Goal: Complete application form: Complete application form

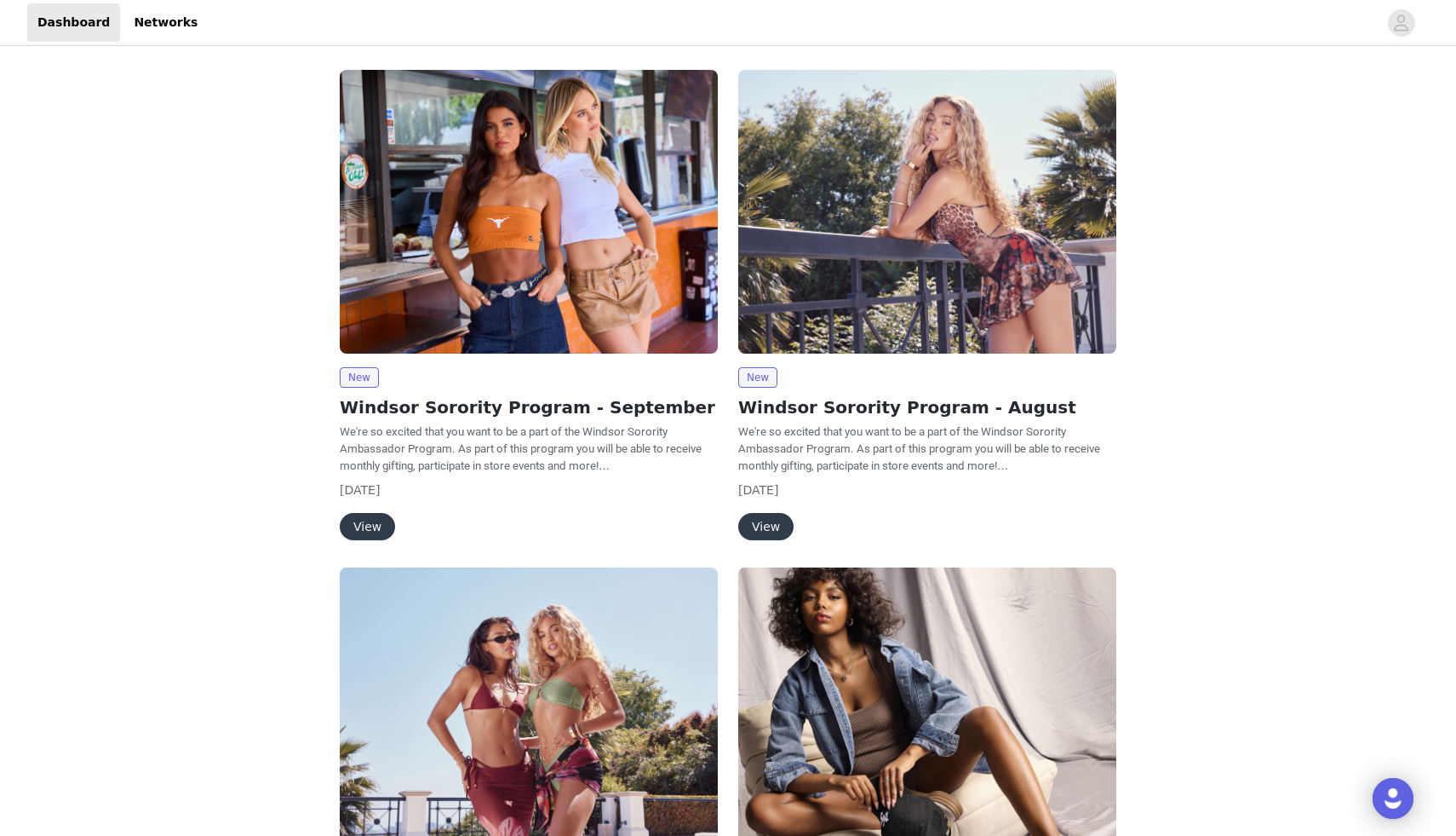
click at [360, 528] on button "View" at bounding box center [368, 526] width 56 height 27
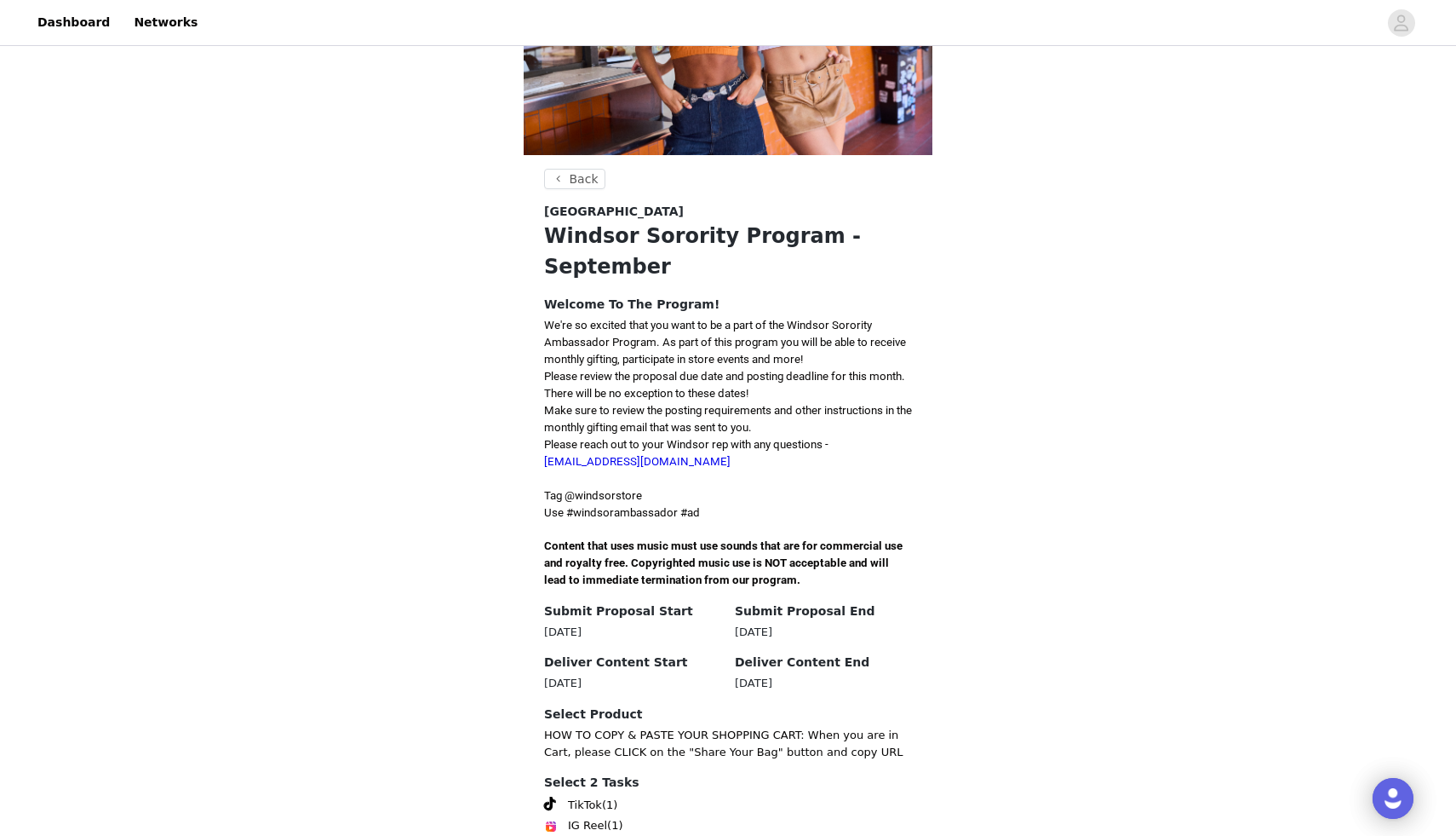
scroll to position [289, 0]
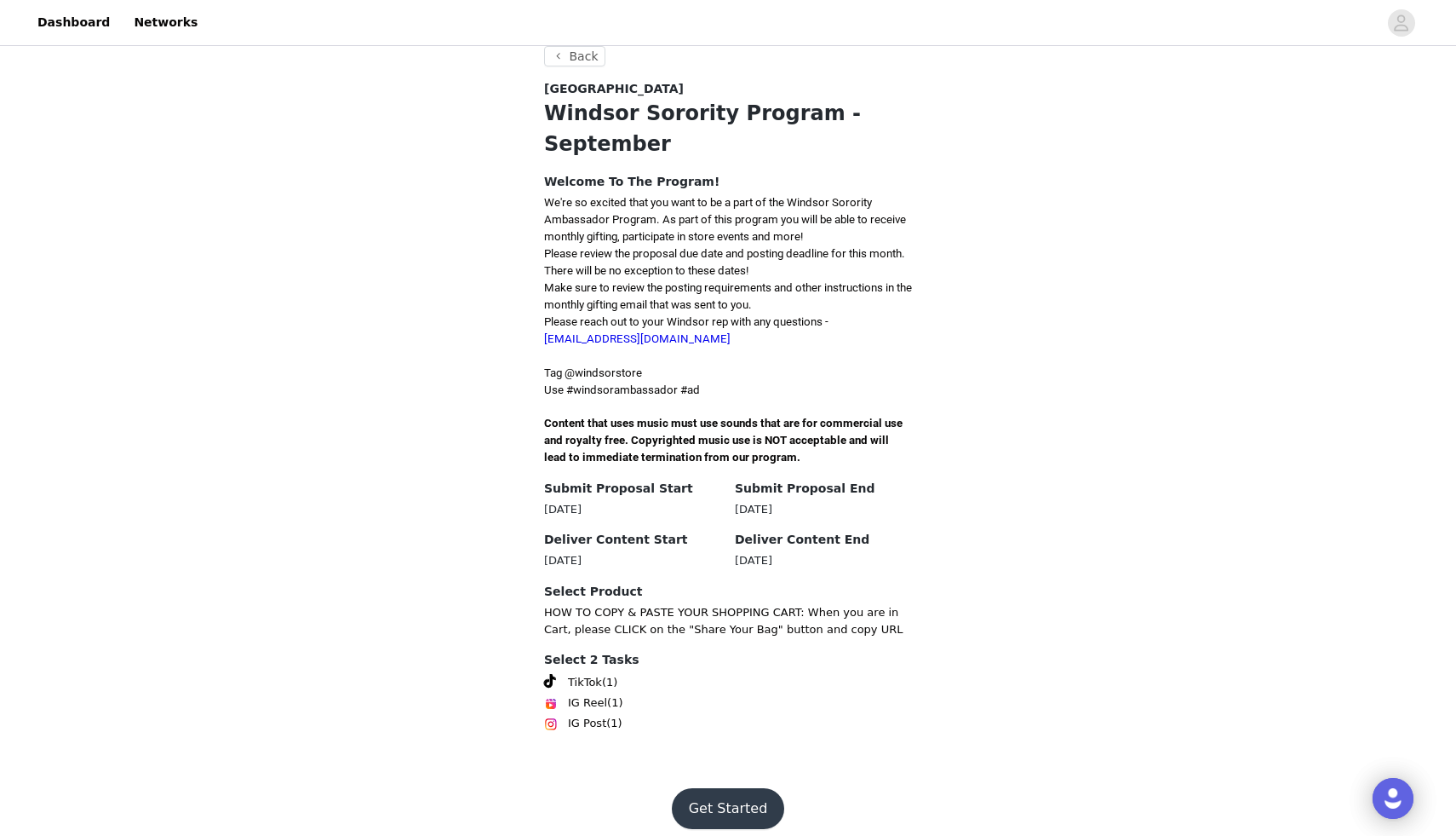
click at [728, 800] on button "Get Started" at bounding box center [728, 808] width 113 height 41
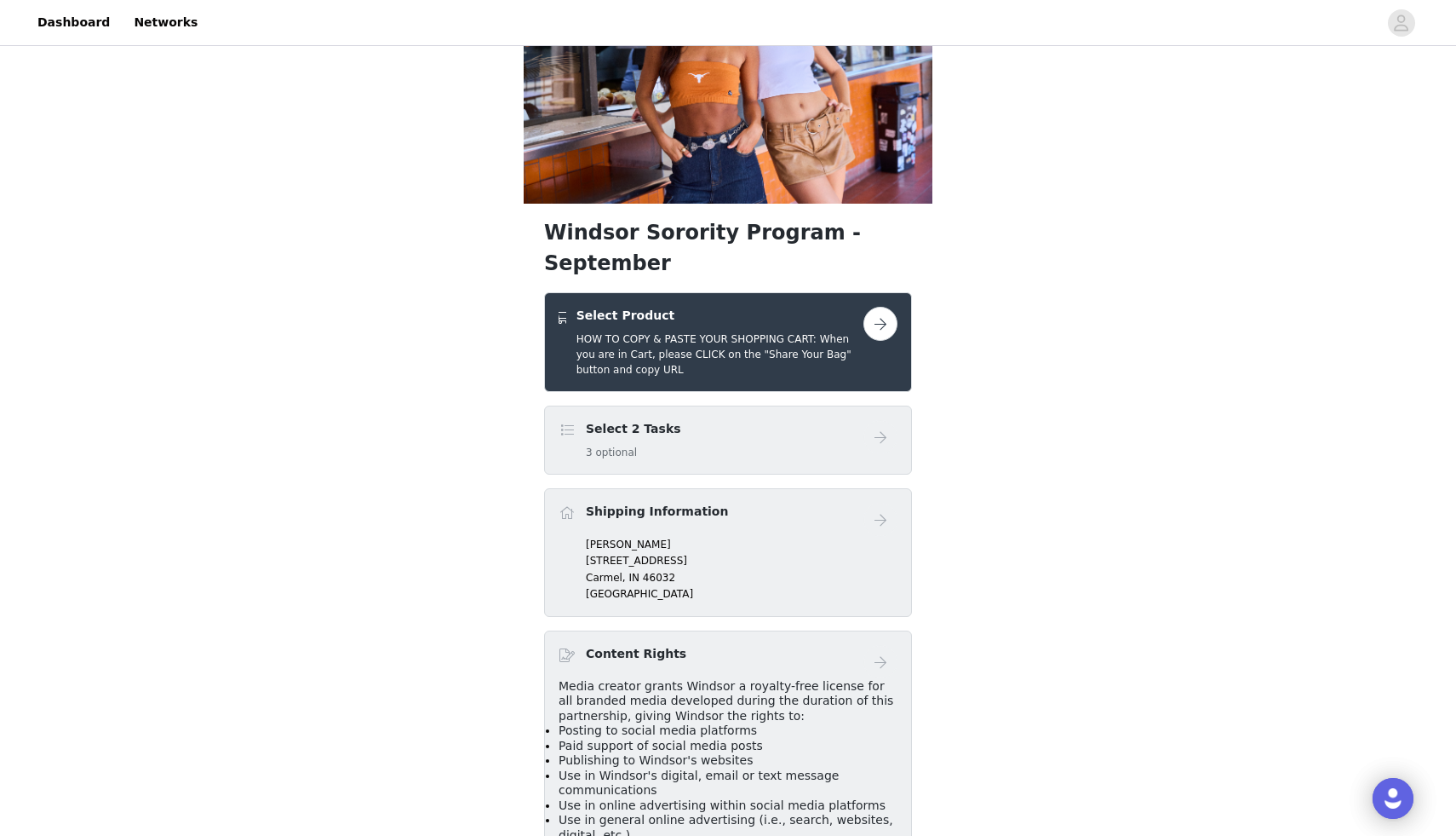
scroll to position [122, 0]
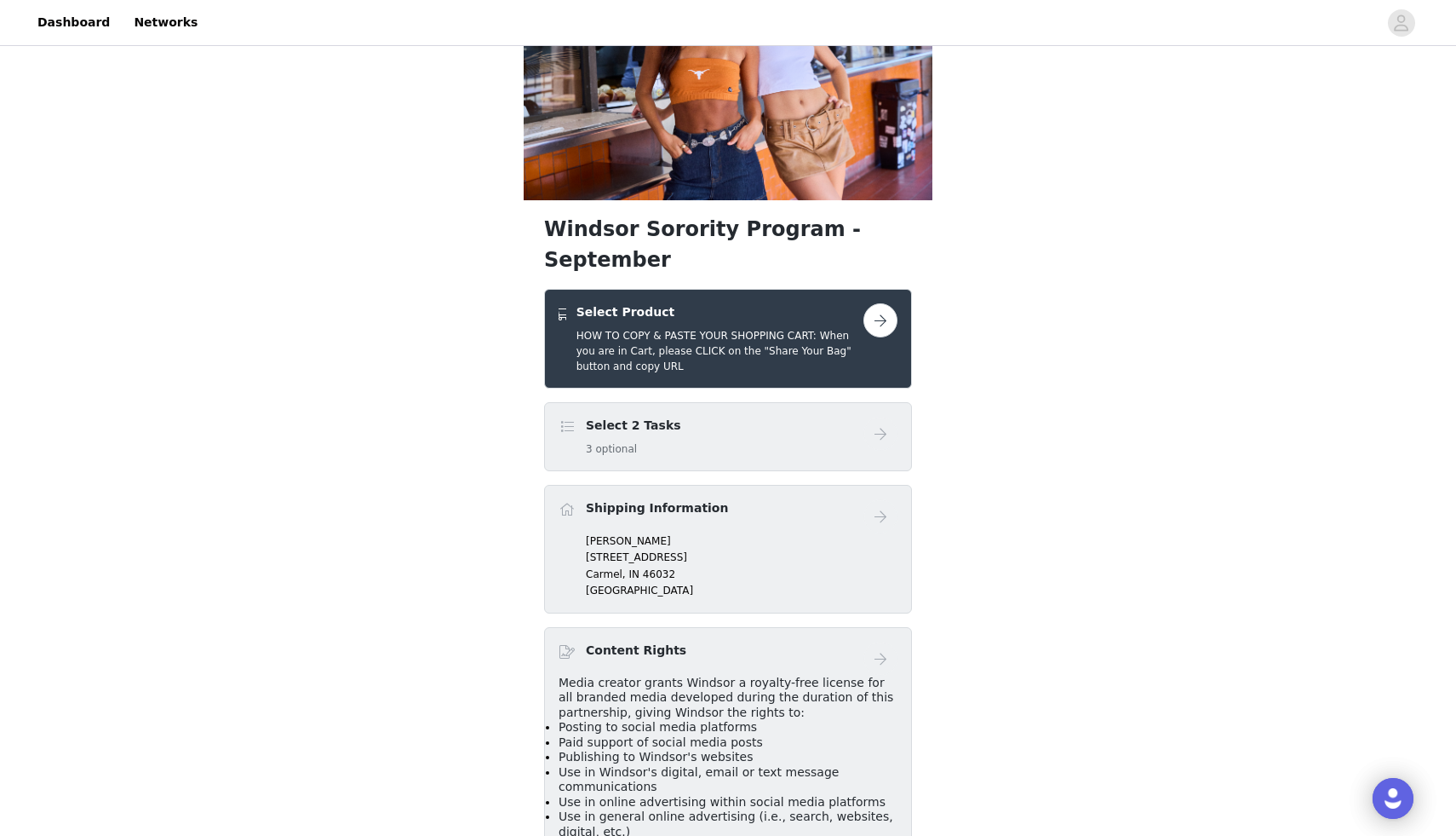
click at [873, 303] on button "button" at bounding box center [880, 320] width 34 height 34
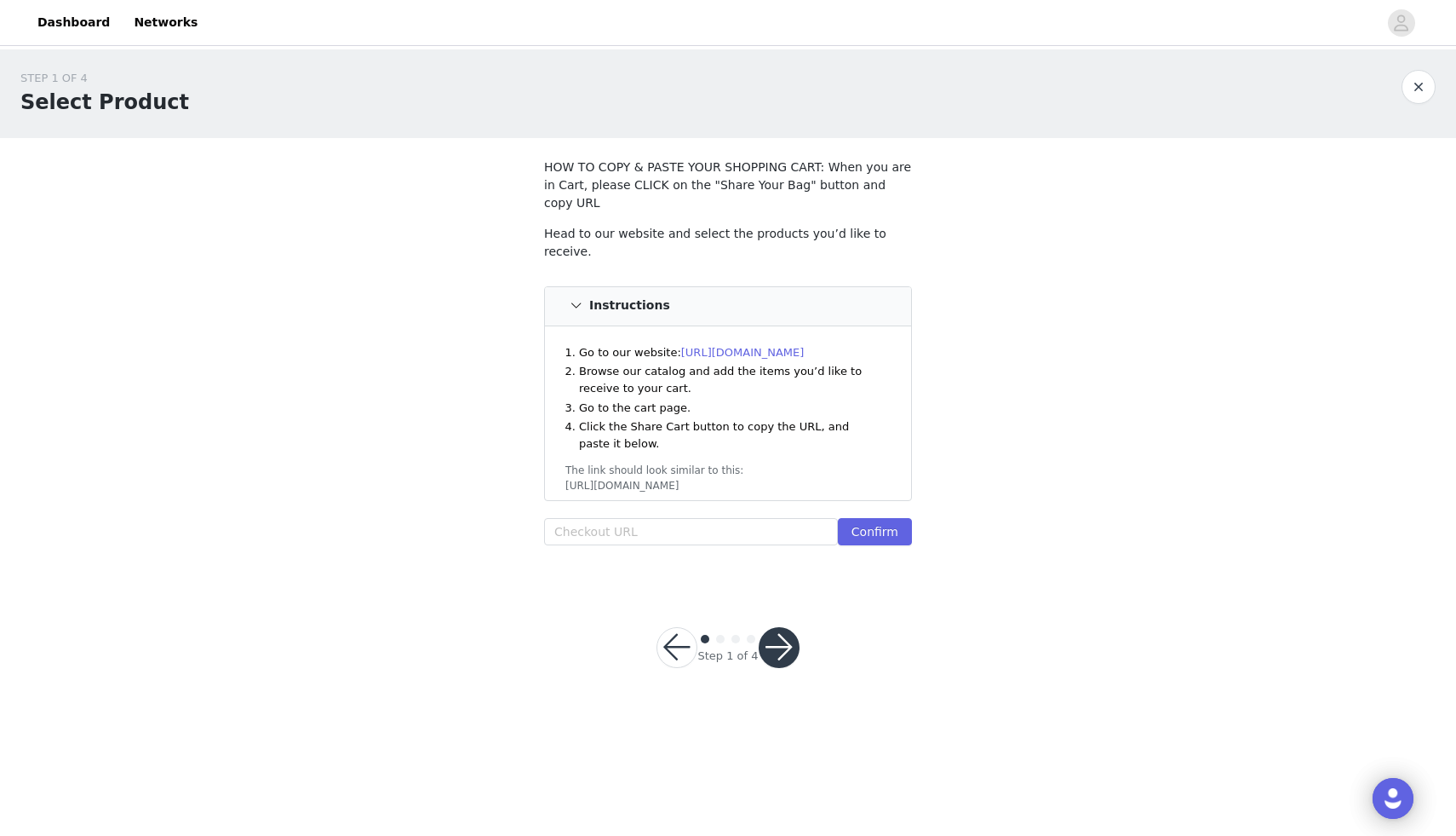
click at [683, 537] on section "HOW TO COPY & PASTE YOUR SHOPPING CART: When you are in Cart, please CLICK on t…" at bounding box center [728, 362] width 409 height 449
click at [683, 518] on input "text" at bounding box center [691, 531] width 294 height 27
paste input "https://www.windsorstore.com/cart/43317643542579:1,41227619074099:1,42978350497…"
type input "https://www.windsorstore.com/cart/43317643542579:1,41227619074099:1,42978350497…"
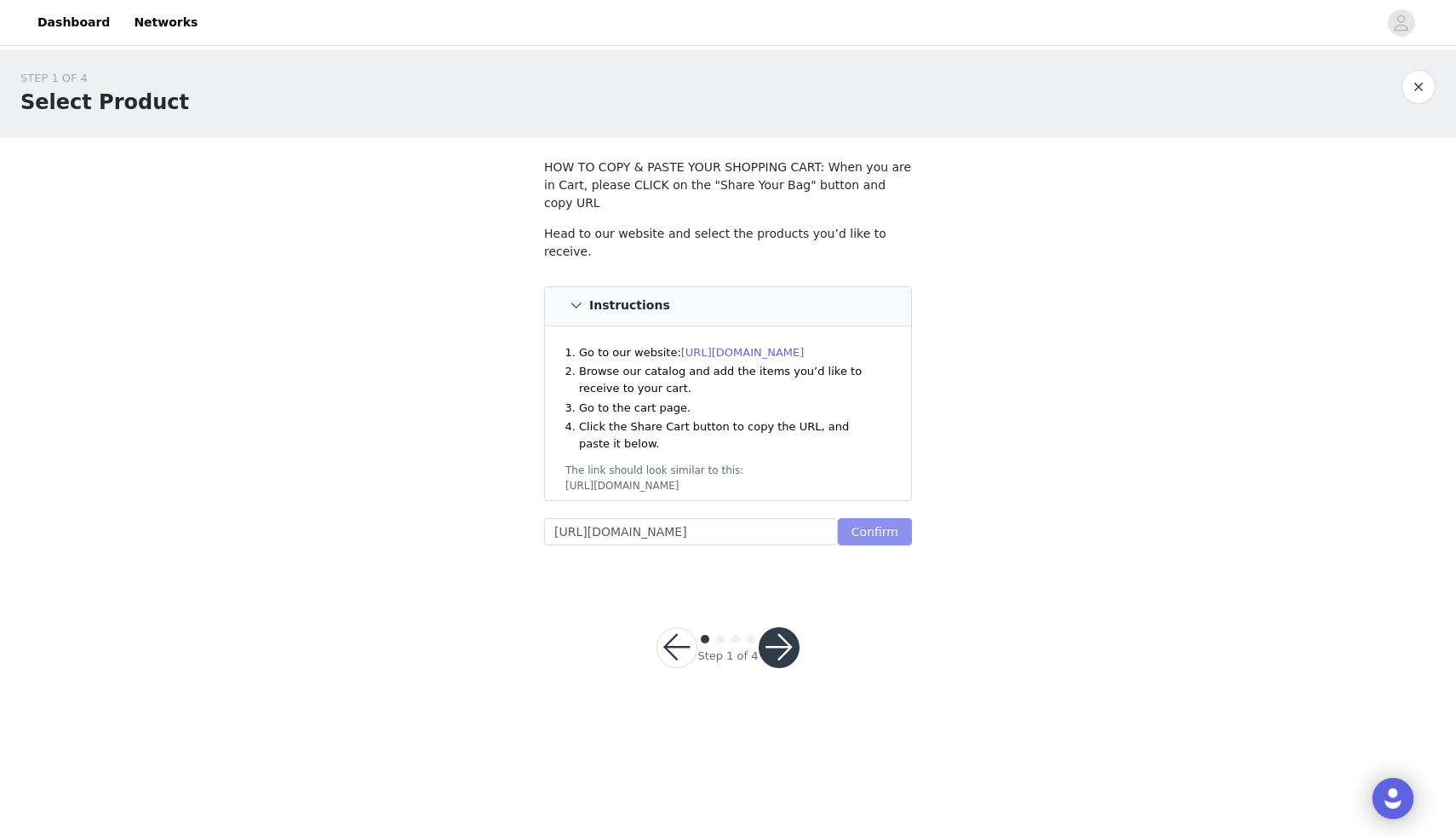
scroll to position [0, 0]
click at [875, 518] on button "Confirm" at bounding box center [875, 531] width 74 height 27
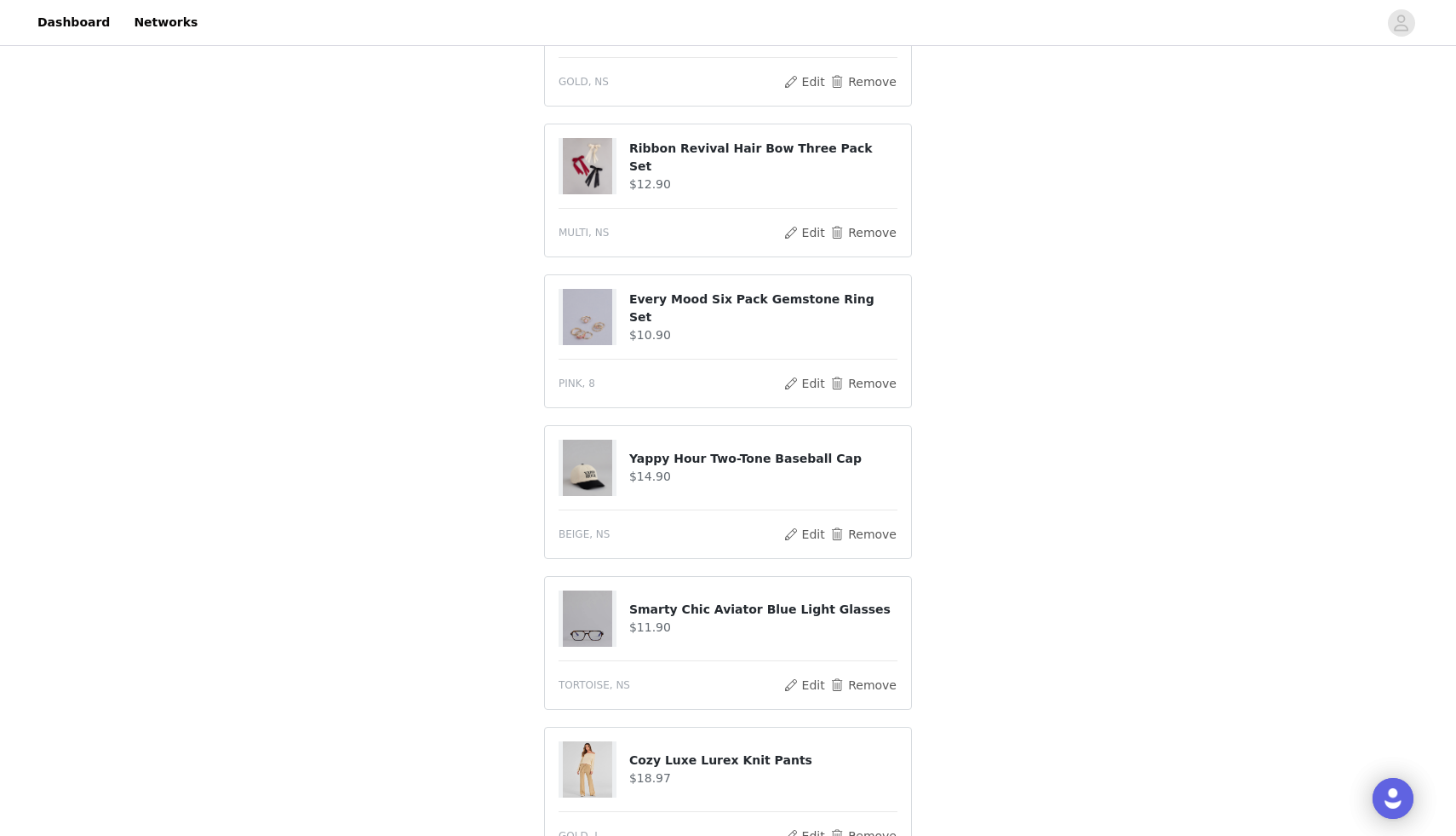
scroll to position [1498, 0]
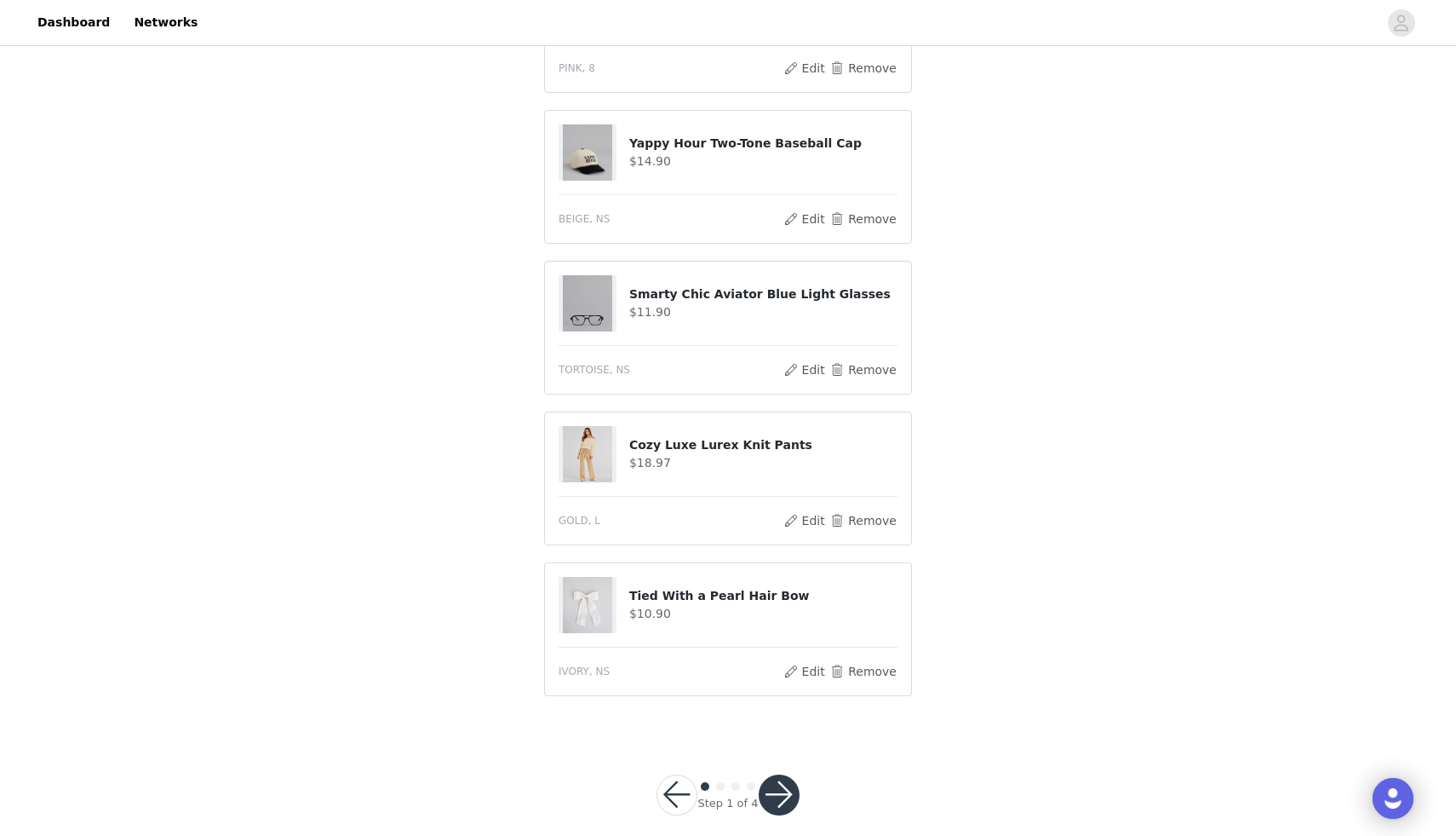
click at [770, 774] on button "button" at bounding box center [779, 794] width 41 height 41
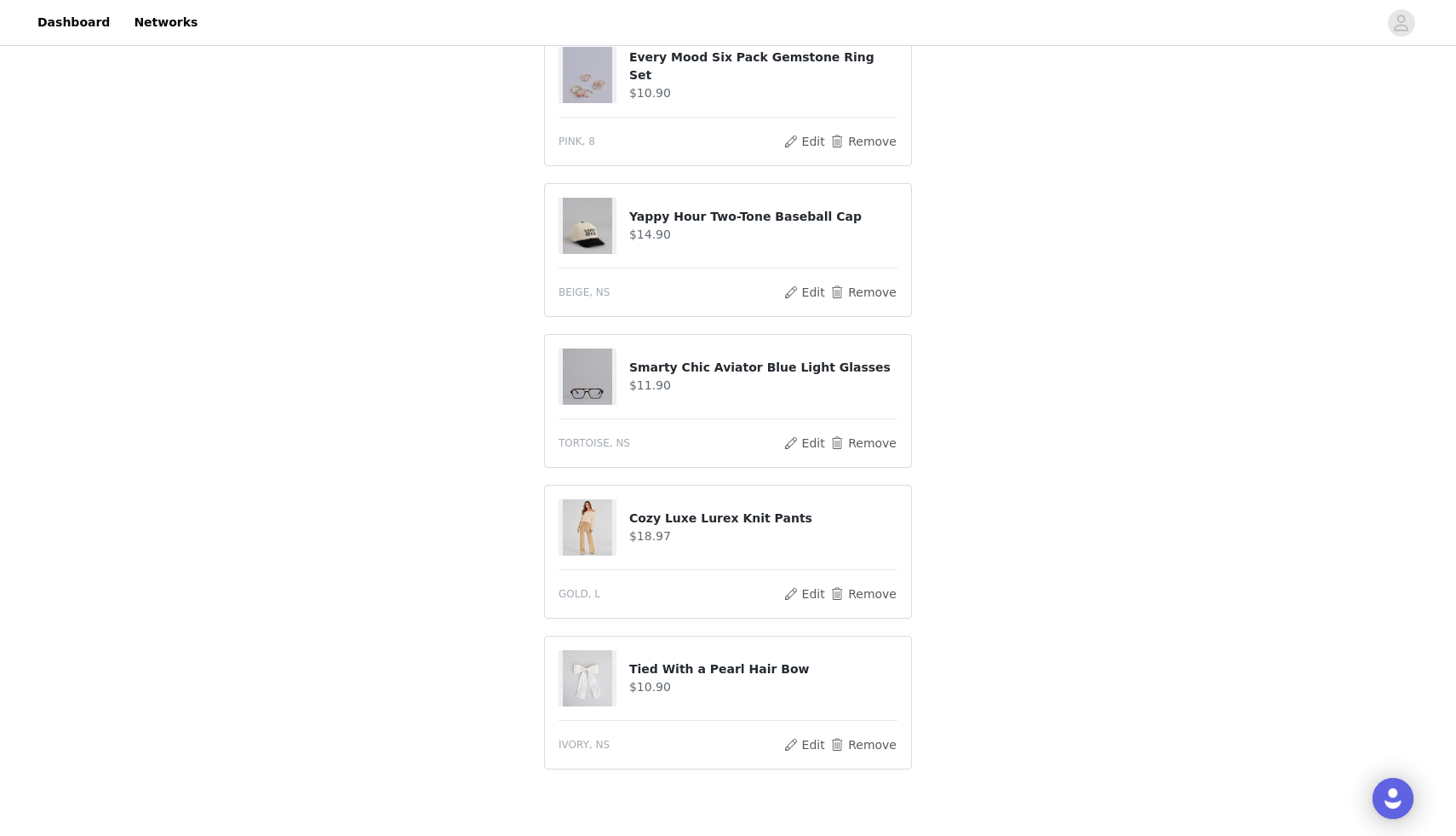
scroll to position [1561, 0]
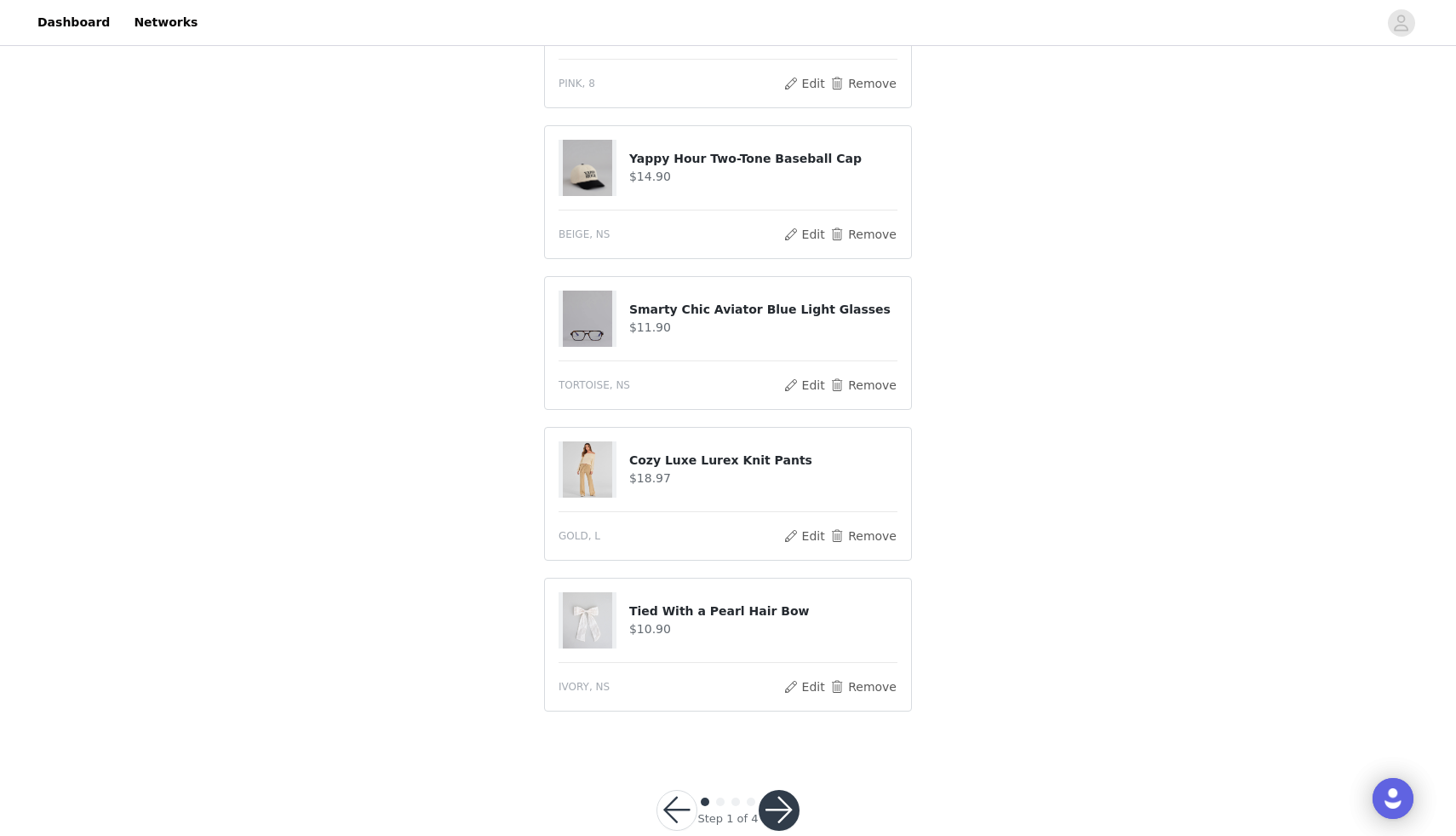
click at [786, 790] on button "button" at bounding box center [779, 810] width 41 height 41
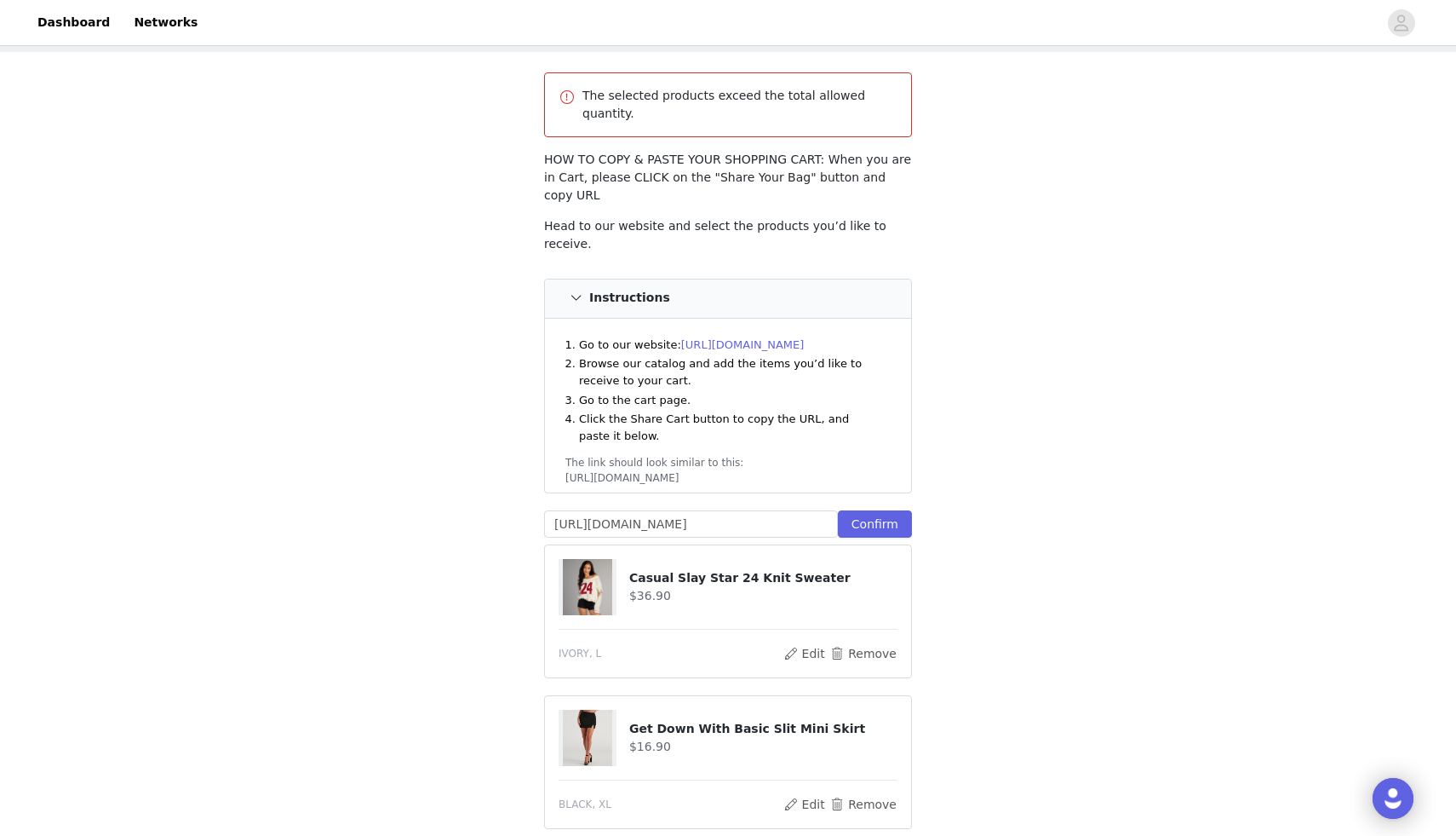
scroll to position [0, 0]
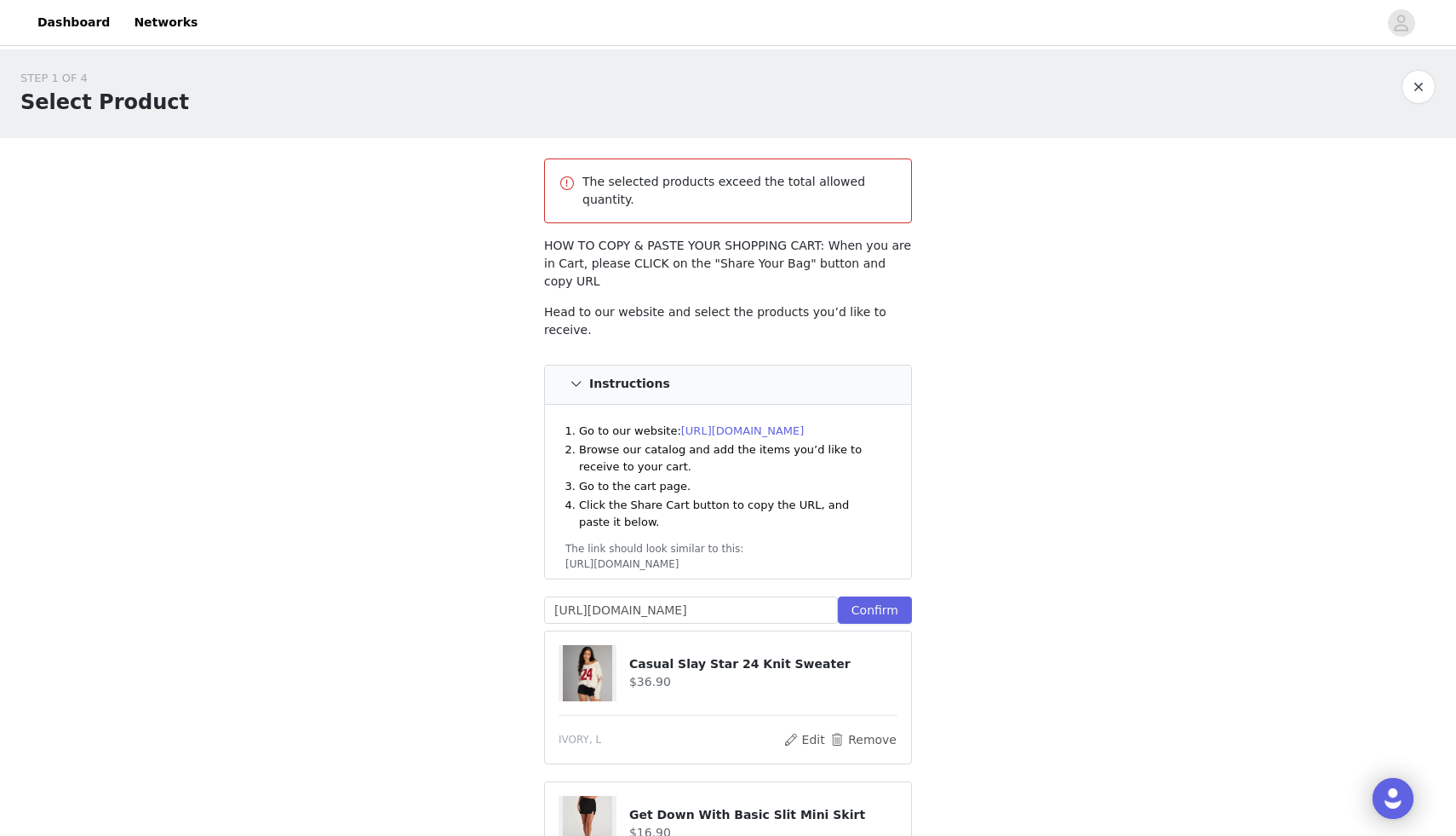
click at [675, 596] on input "https://www.windsorstore.com/cart/43317643542579:1,41227619074099:1,42978350497…" at bounding box center [691, 609] width 294 height 27
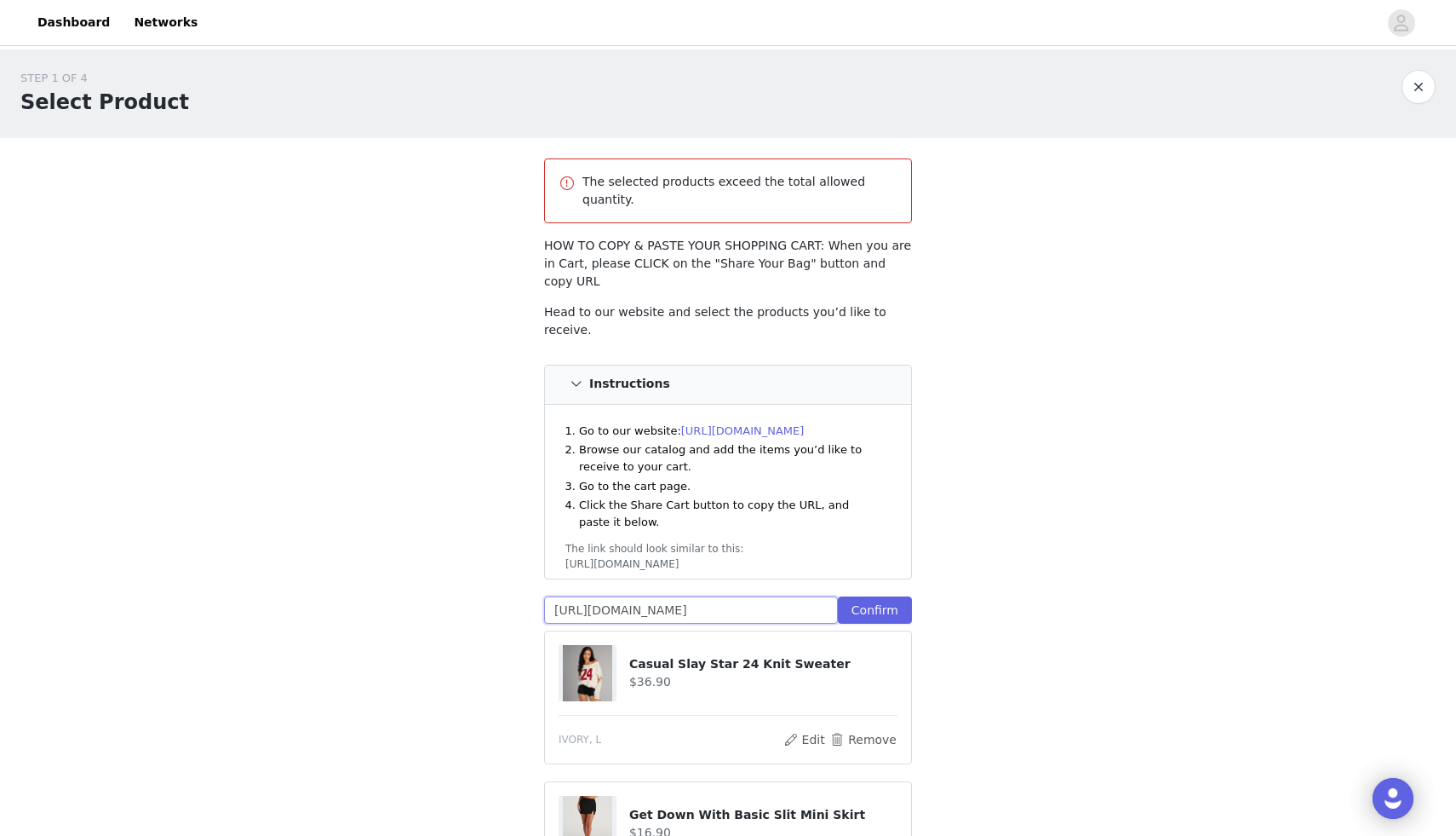
click at [675, 596] on input "https://www.windsorstore.com/cart/43317643542579:1,41227619074099:1,42978350497…" at bounding box center [691, 609] width 294 height 27
paste input "https://www.windsorstore.com/cart/43317643542579:1,41227619074099:1,42978350497…"
type input "https://www.windsorstore.com/cart/43317643542579:1,41227619074099:1,42978350497…"
click at [872, 596] on button "Confirm" at bounding box center [875, 609] width 74 height 27
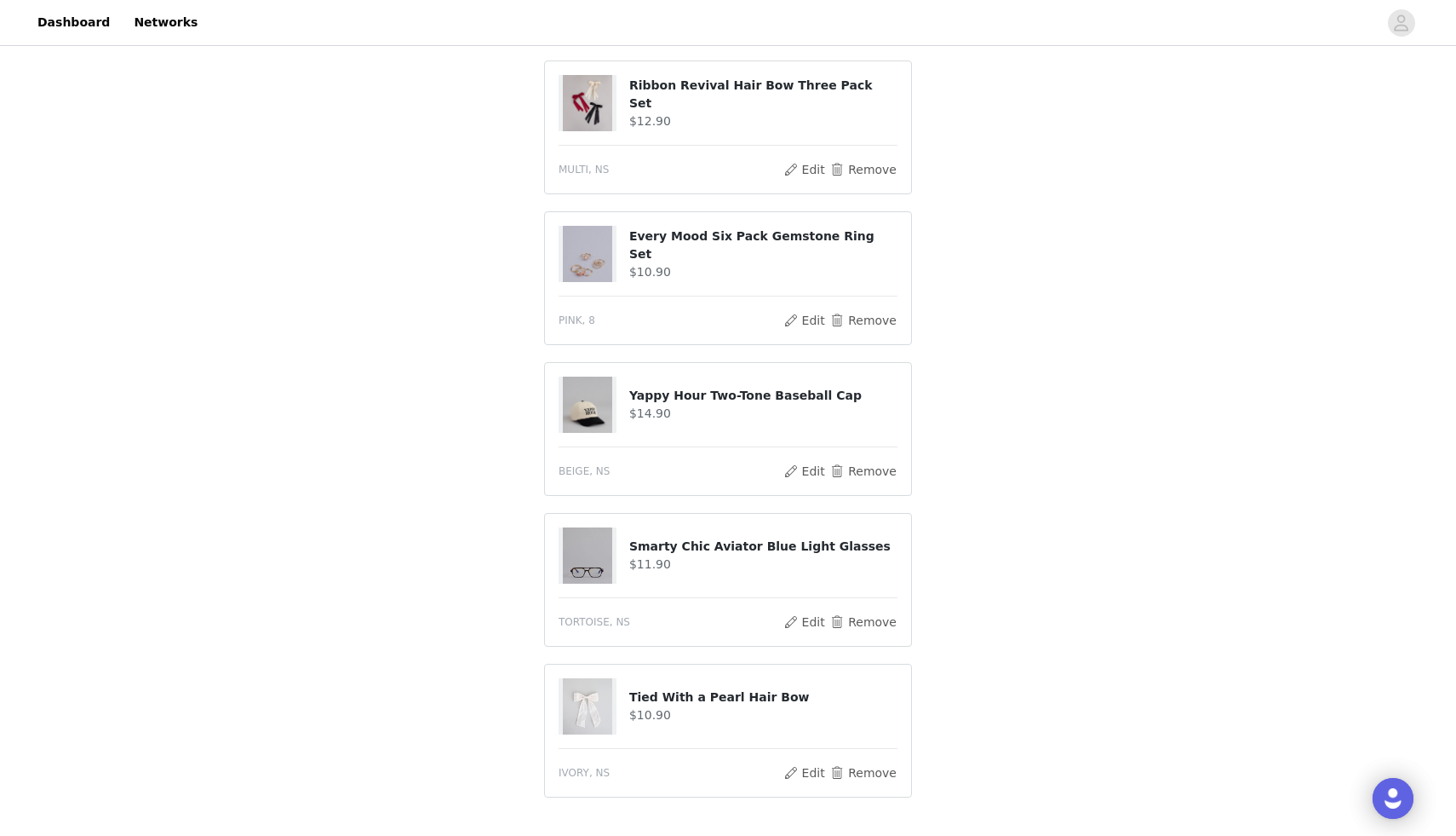
scroll to position [1410, 0]
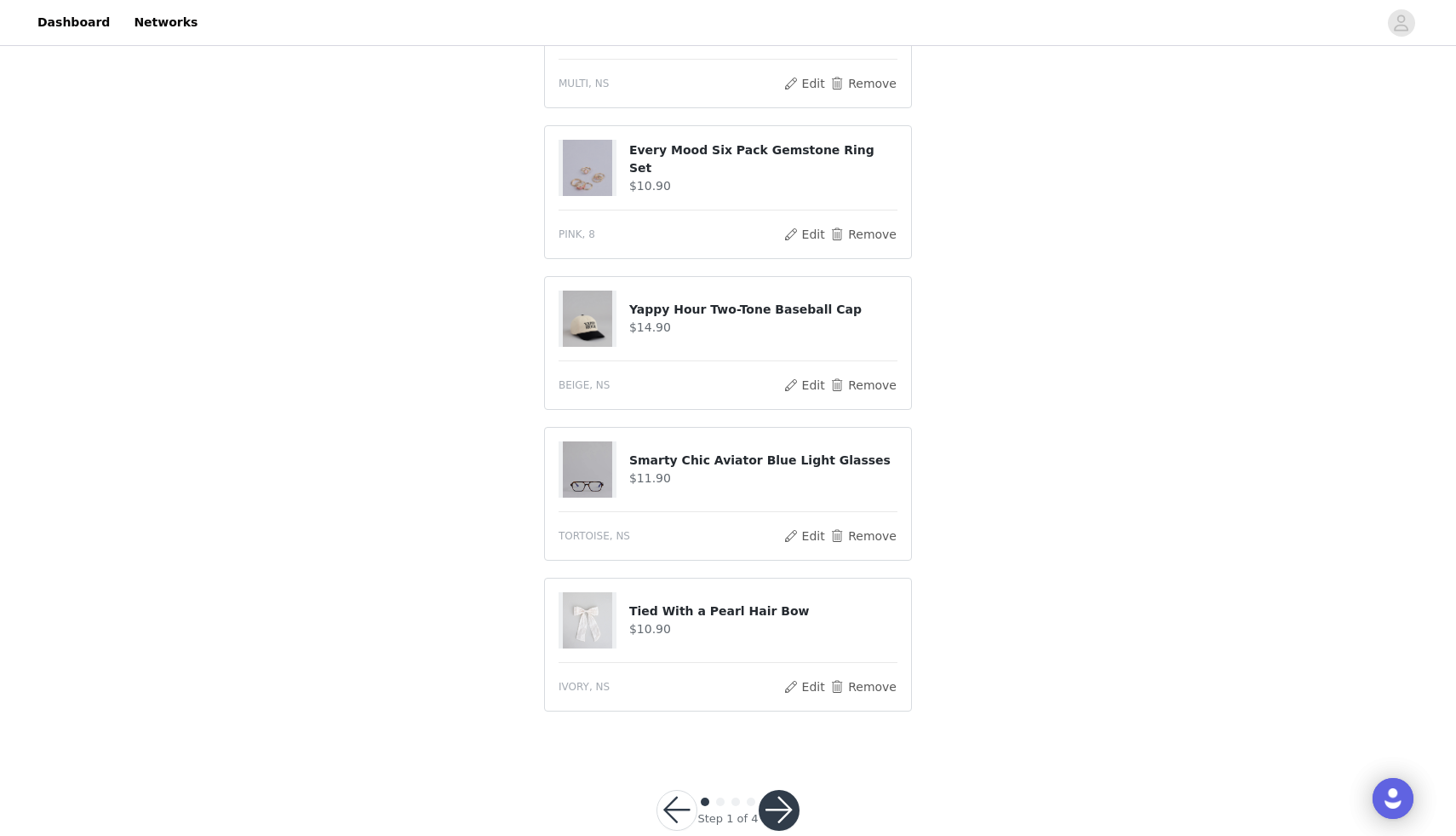
click at [785, 790] on button "button" at bounding box center [779, 810] width 41 height 41
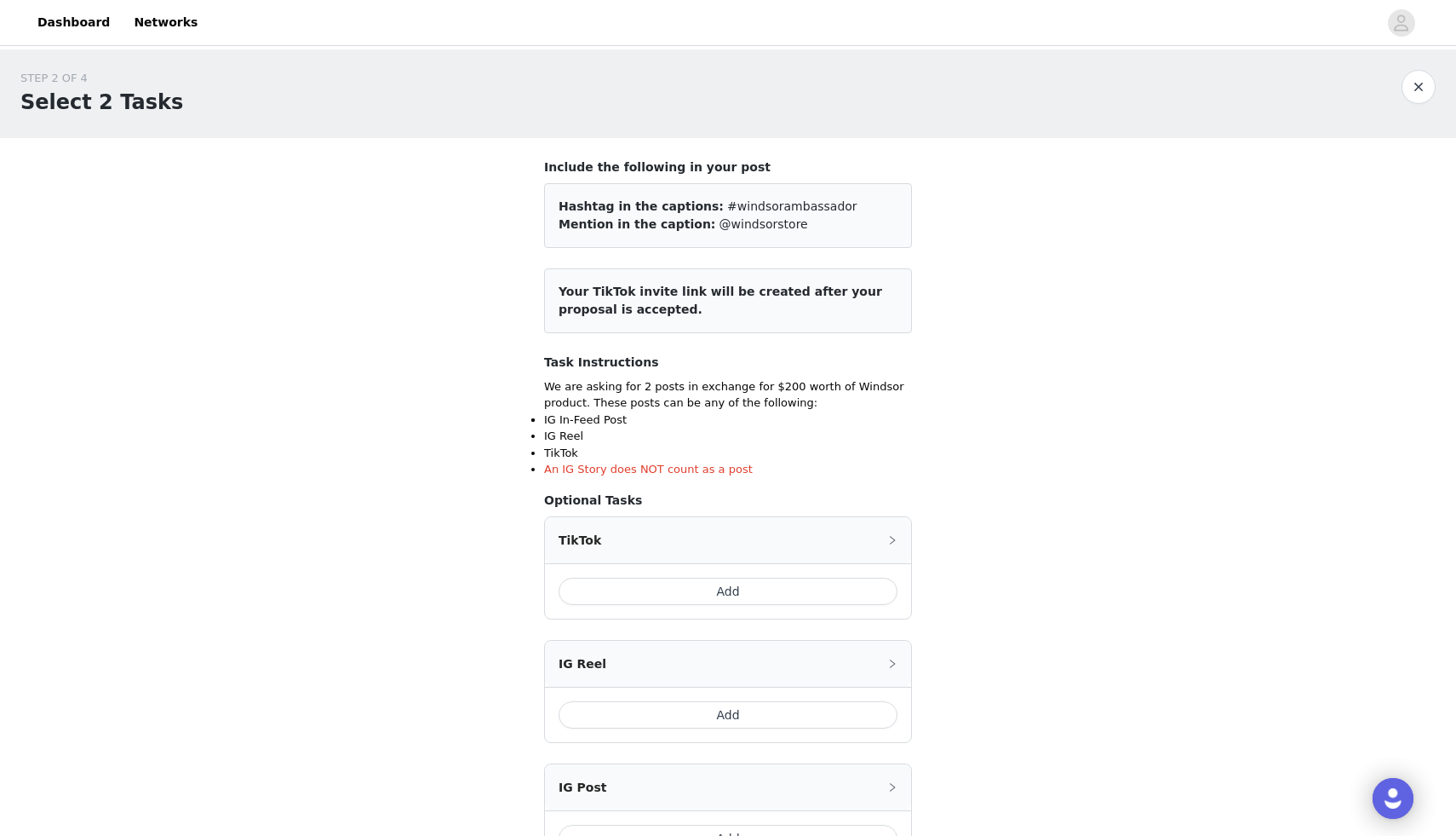
click at [787, 582] on button "Add" at bounding box center [728, 591] width 339 height 27
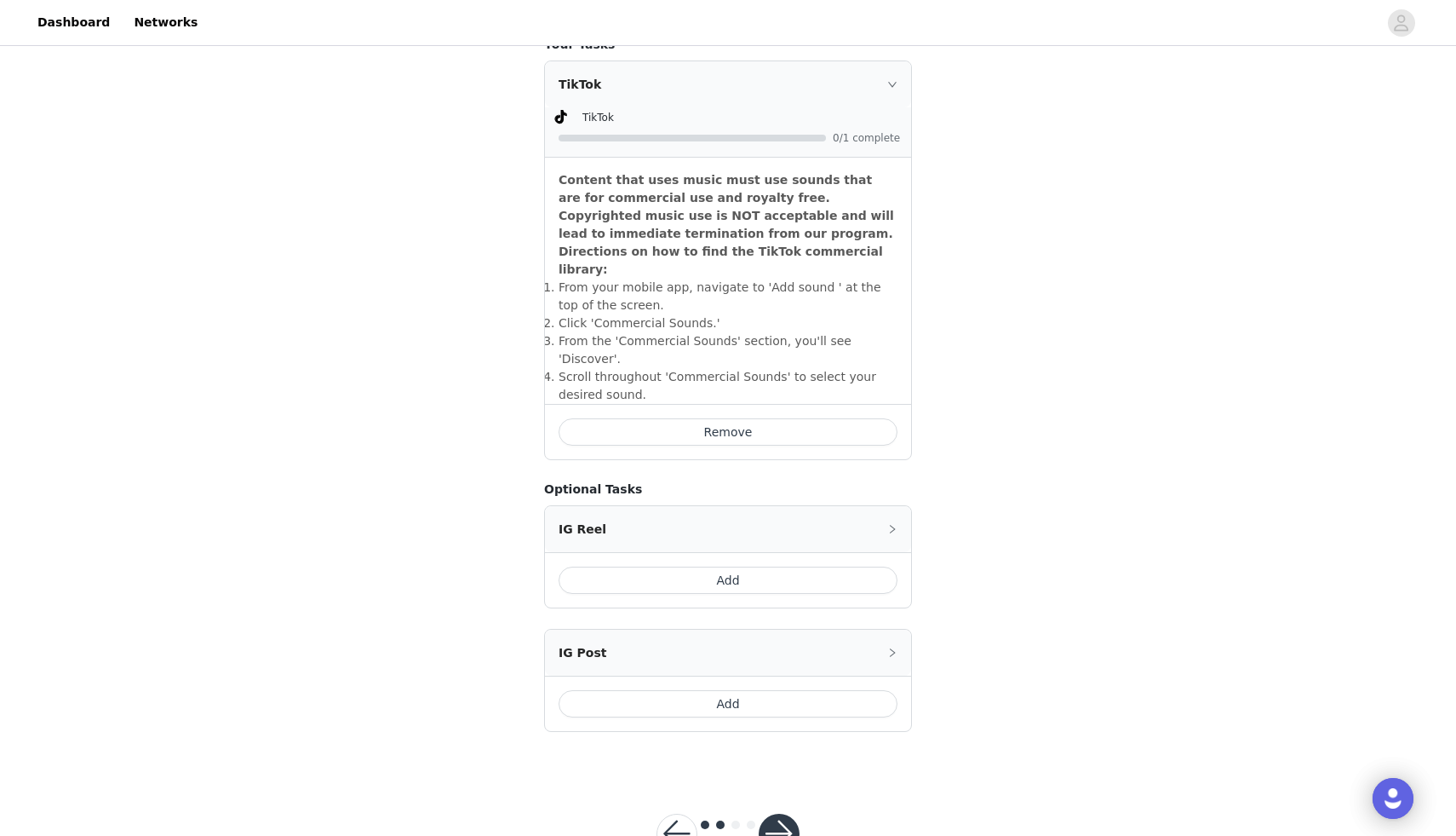
scroll to position [453, 0]
click at [771, 693] on button "Add" at bounding box center [728, 706] width 339 height 27
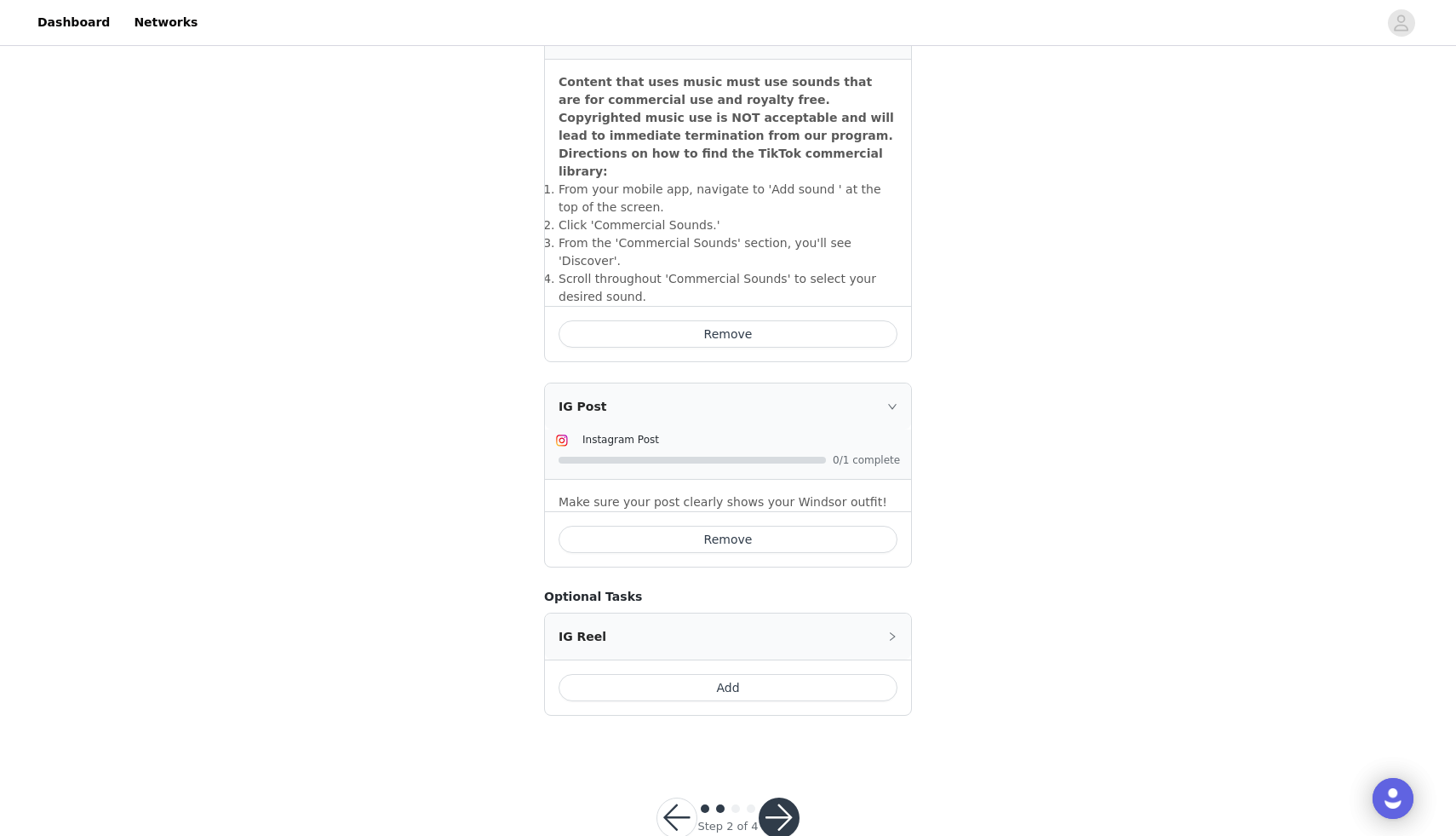
scroll to position [561, 0]
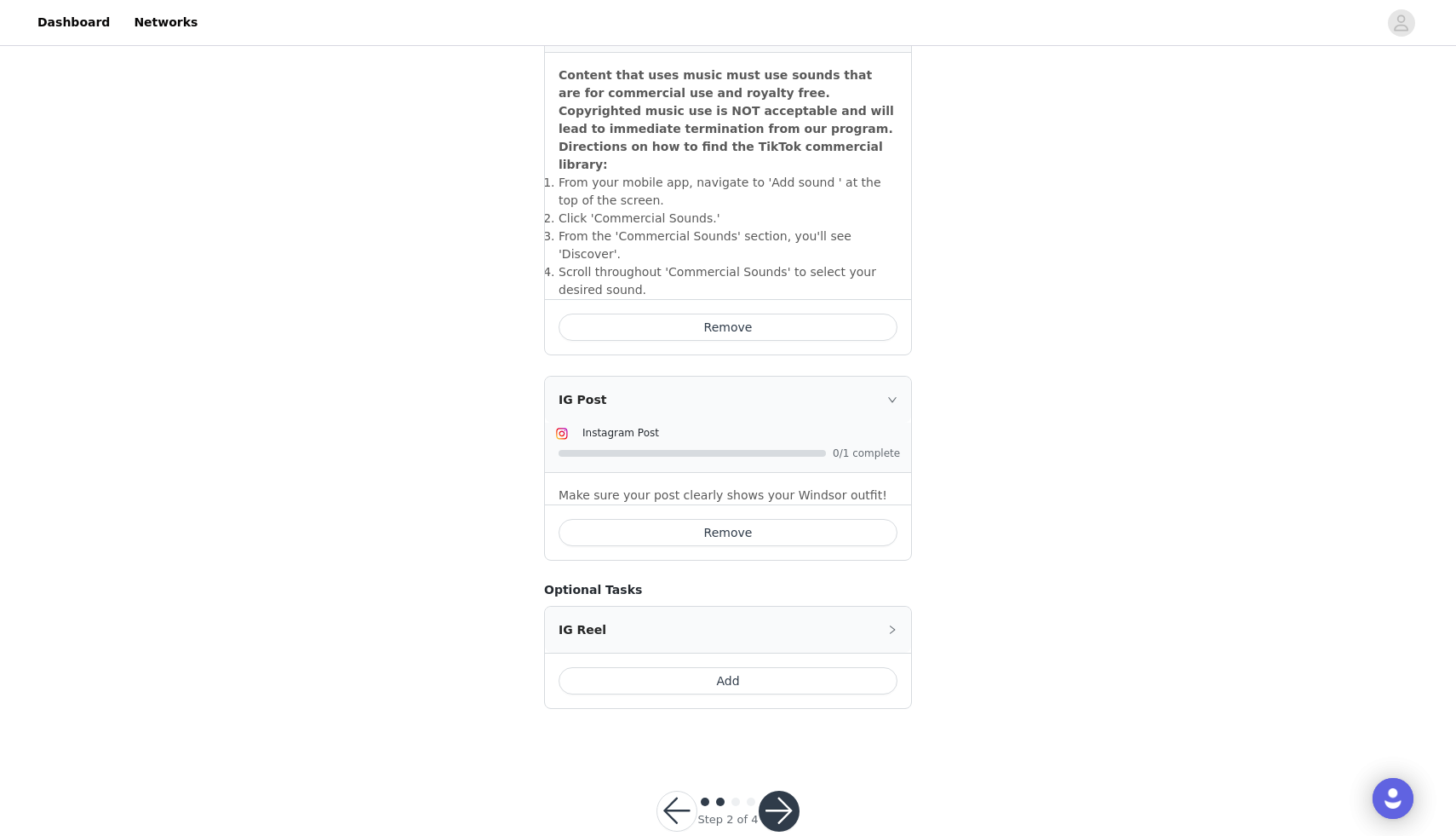
click at [789, 791] on button "button" at bounding box center [779, 811] width 41 height 41
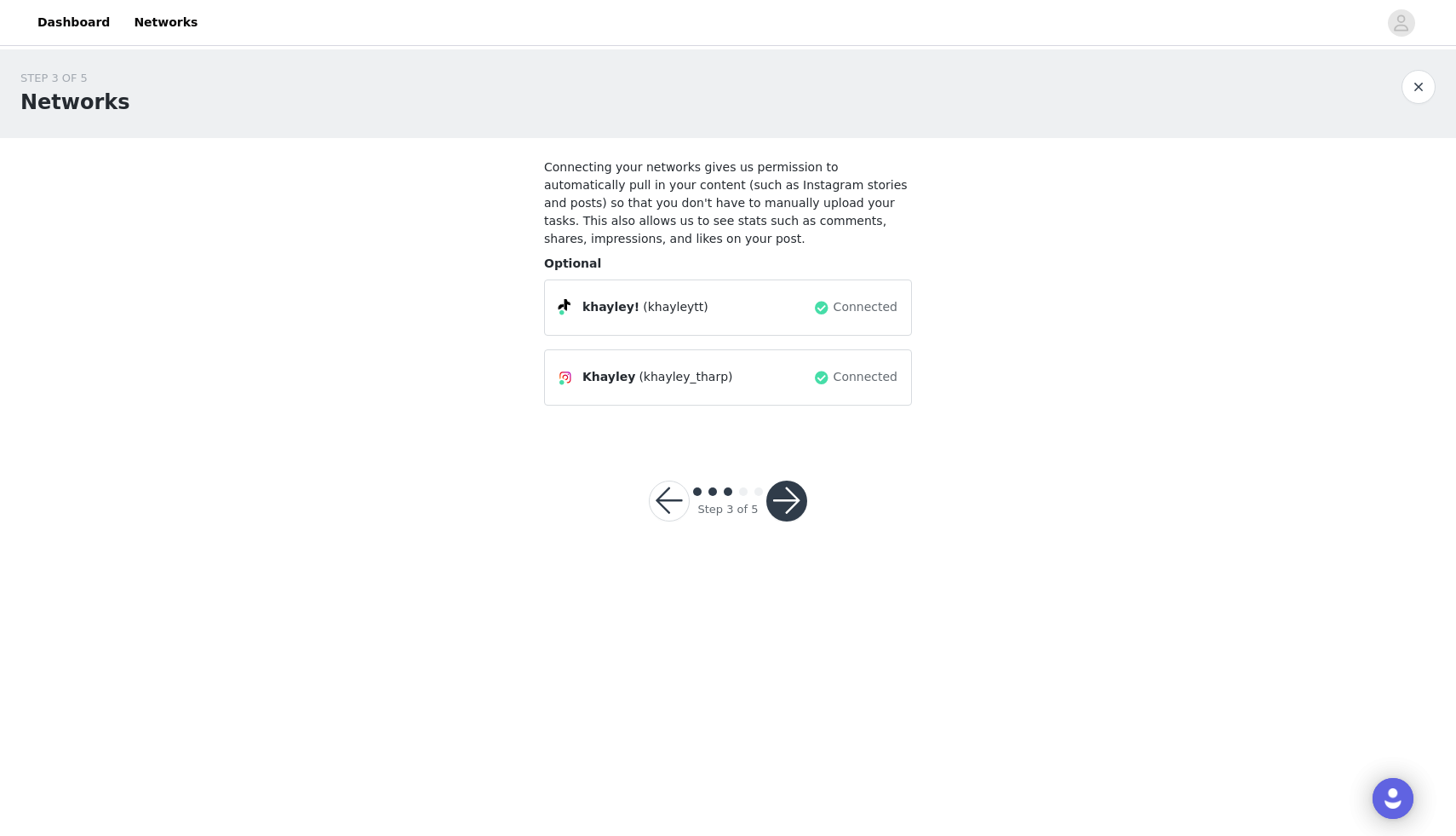
click at [786, 497] on button "button" at bounding box center [787, 500] width 41 height 41
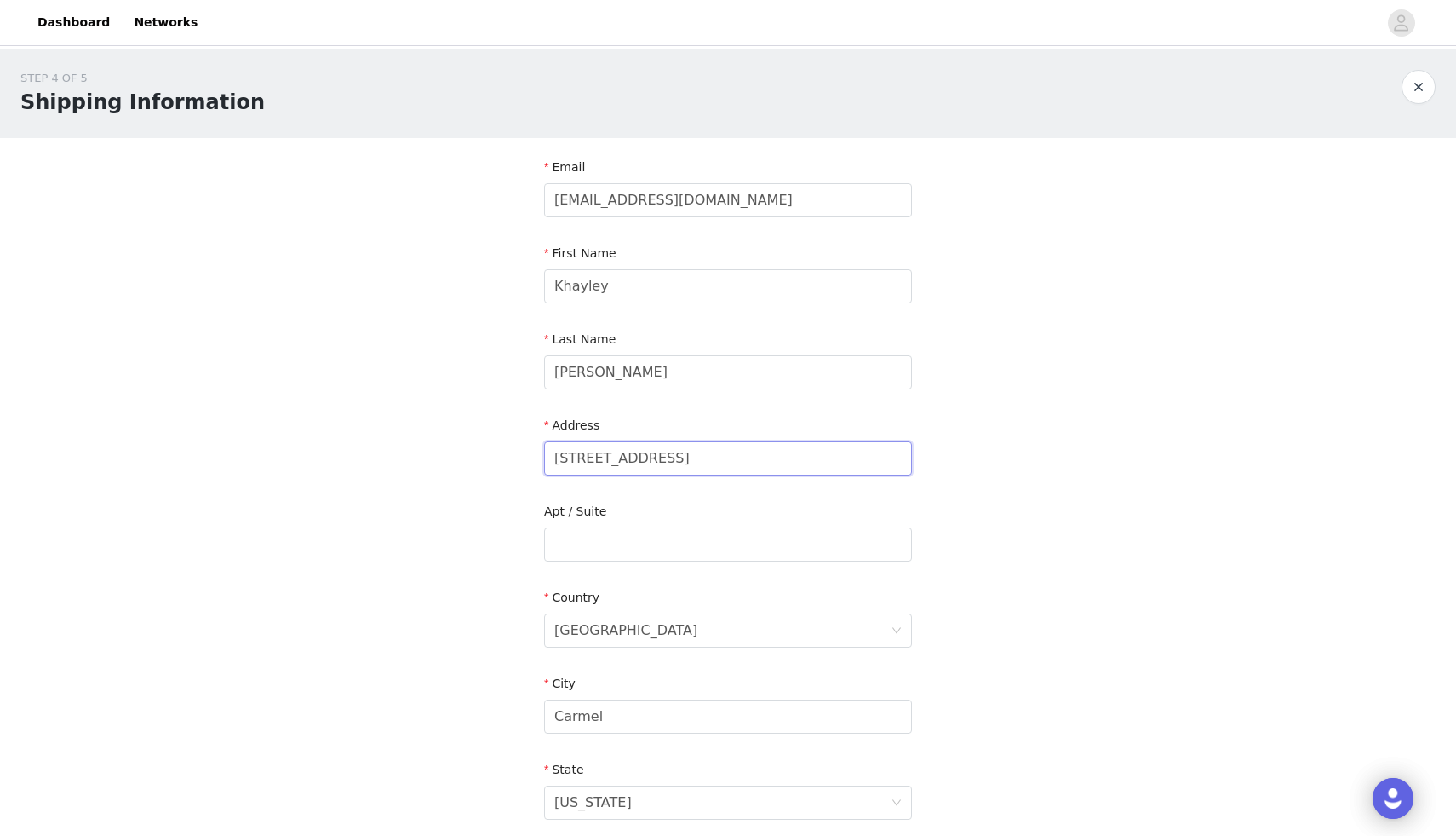
click at [699, 470] on input "362 Longwood Street" at bounding box center [728, 458] width 368 height 34
type input "1900 S Floyd St"
type input "APT 711"
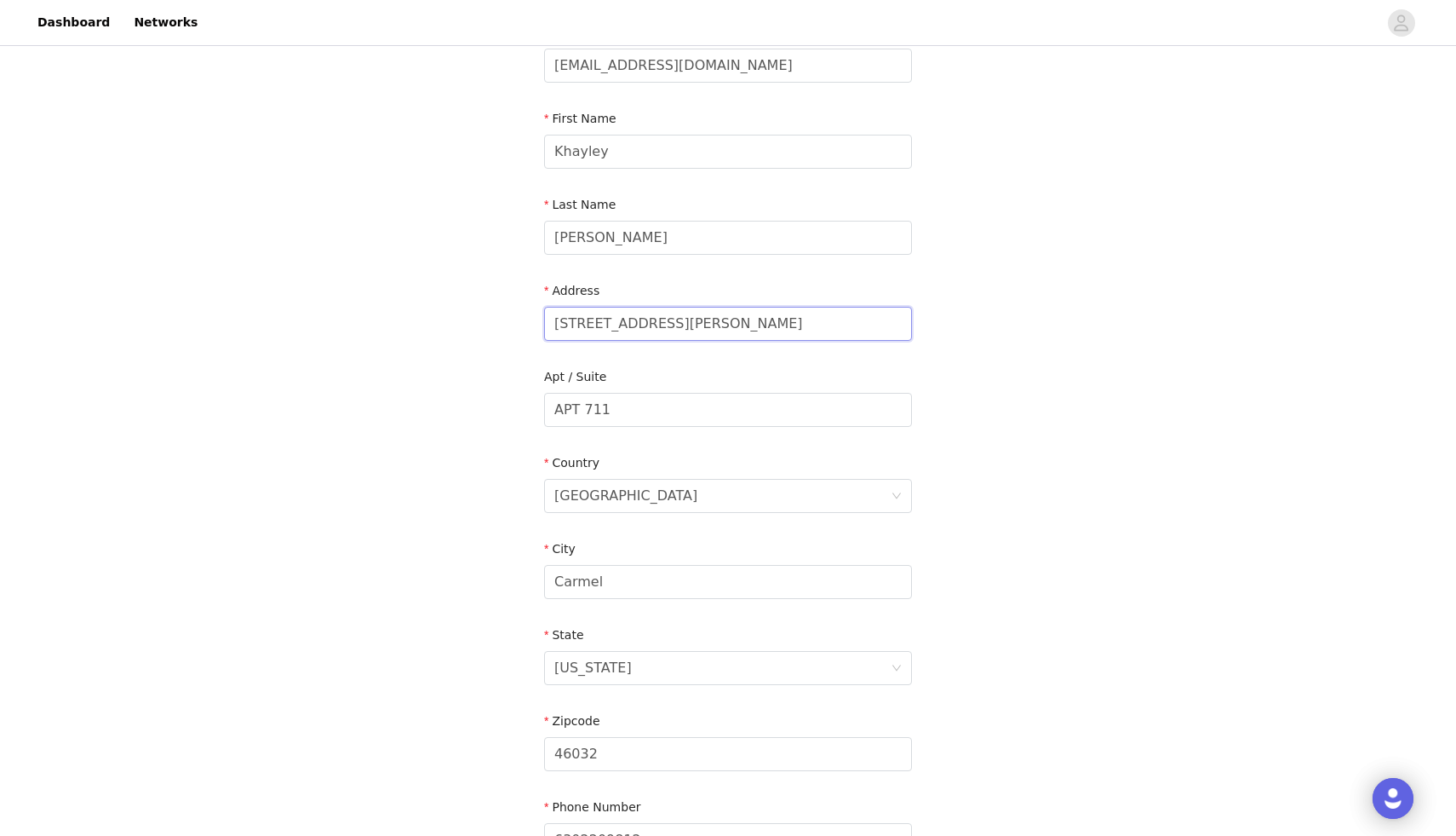
scroll to position [325, 0]
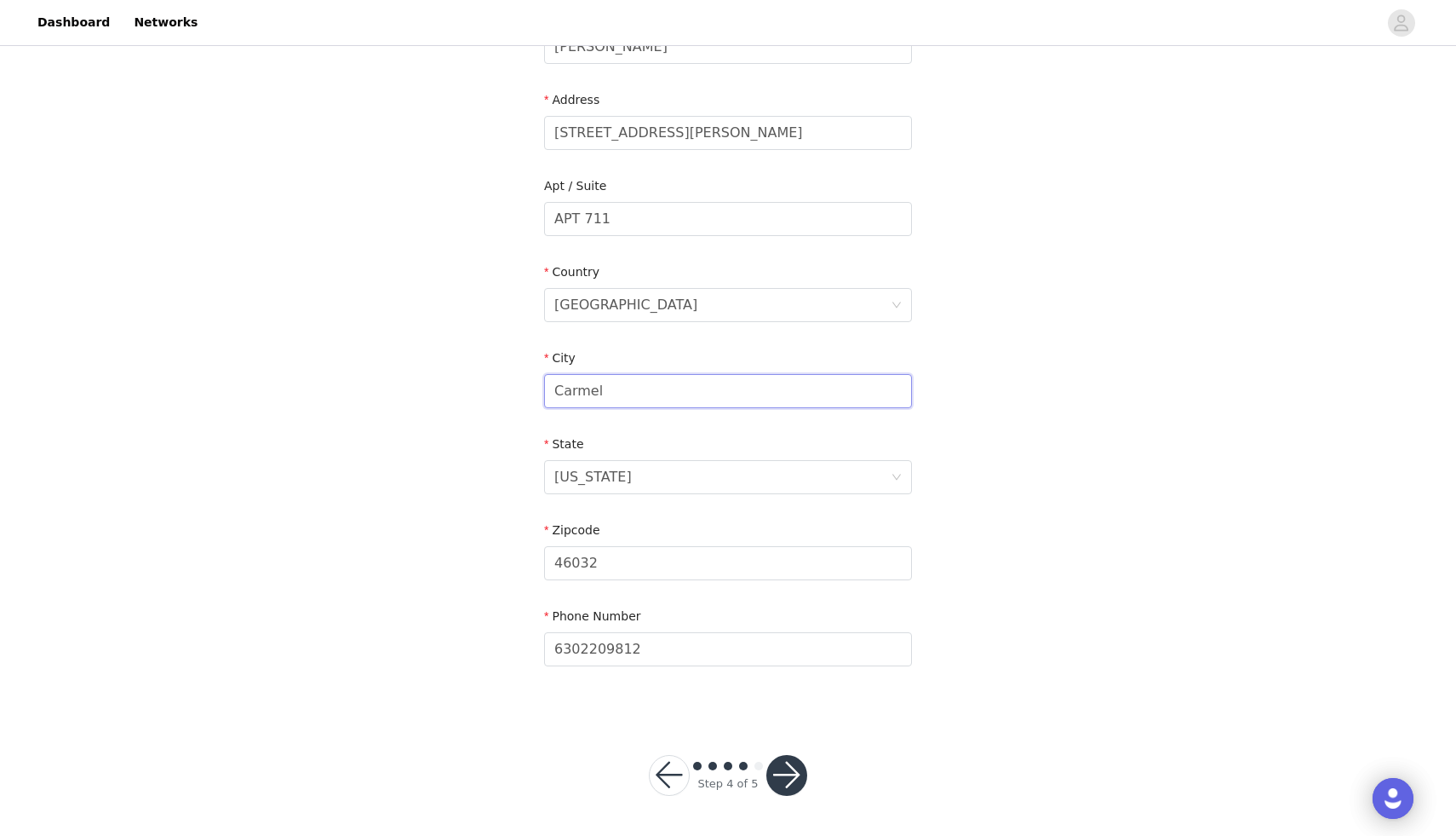
click at [691, 393] on input "Carmel" at bounding box center [728, 391] width 368 height 34
type input "Louisville"
click at [585, 477] on div "Indiana" at bounding box center [593, 477] width 78 height 32
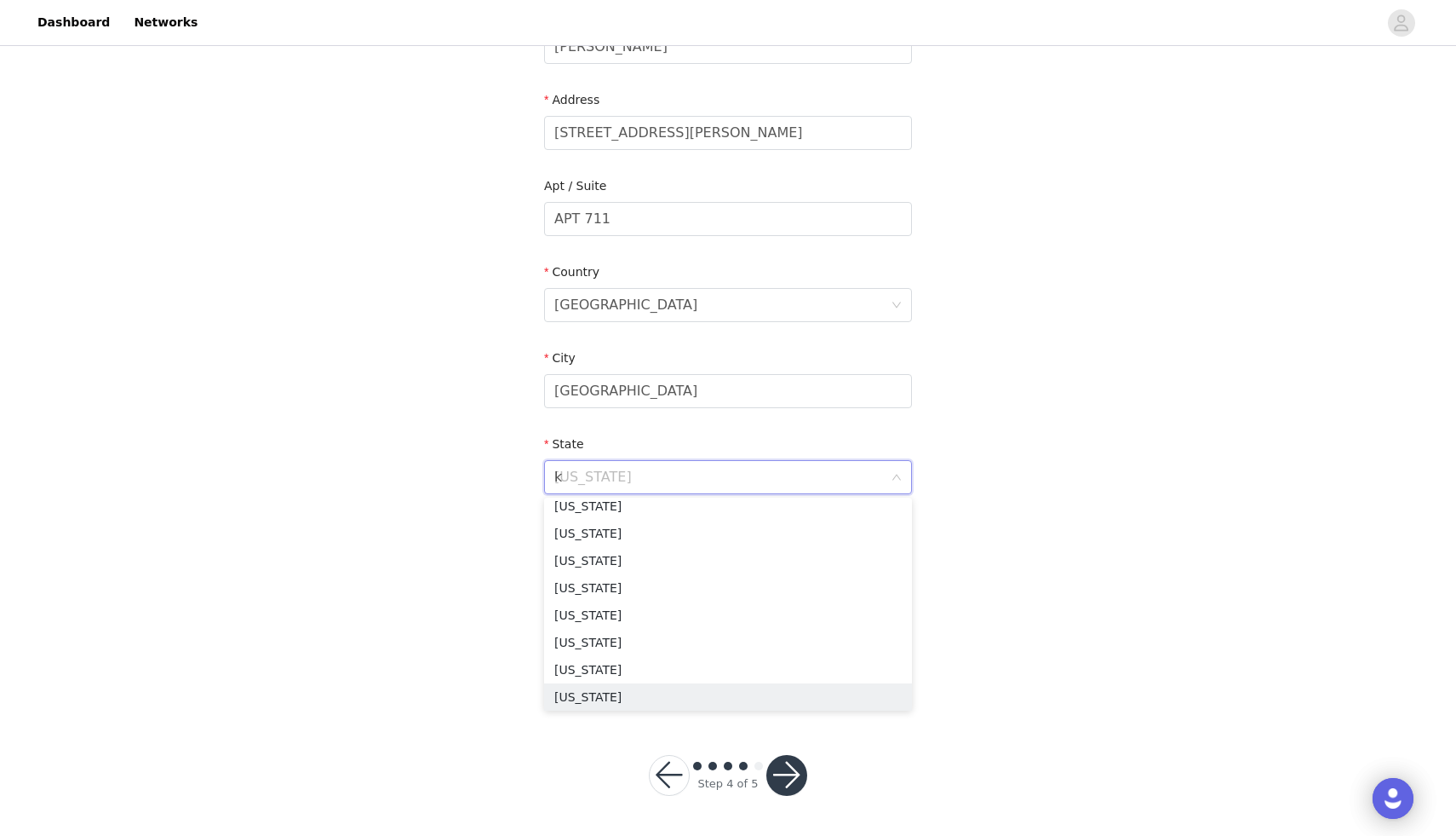
scroll to position [3, 0]
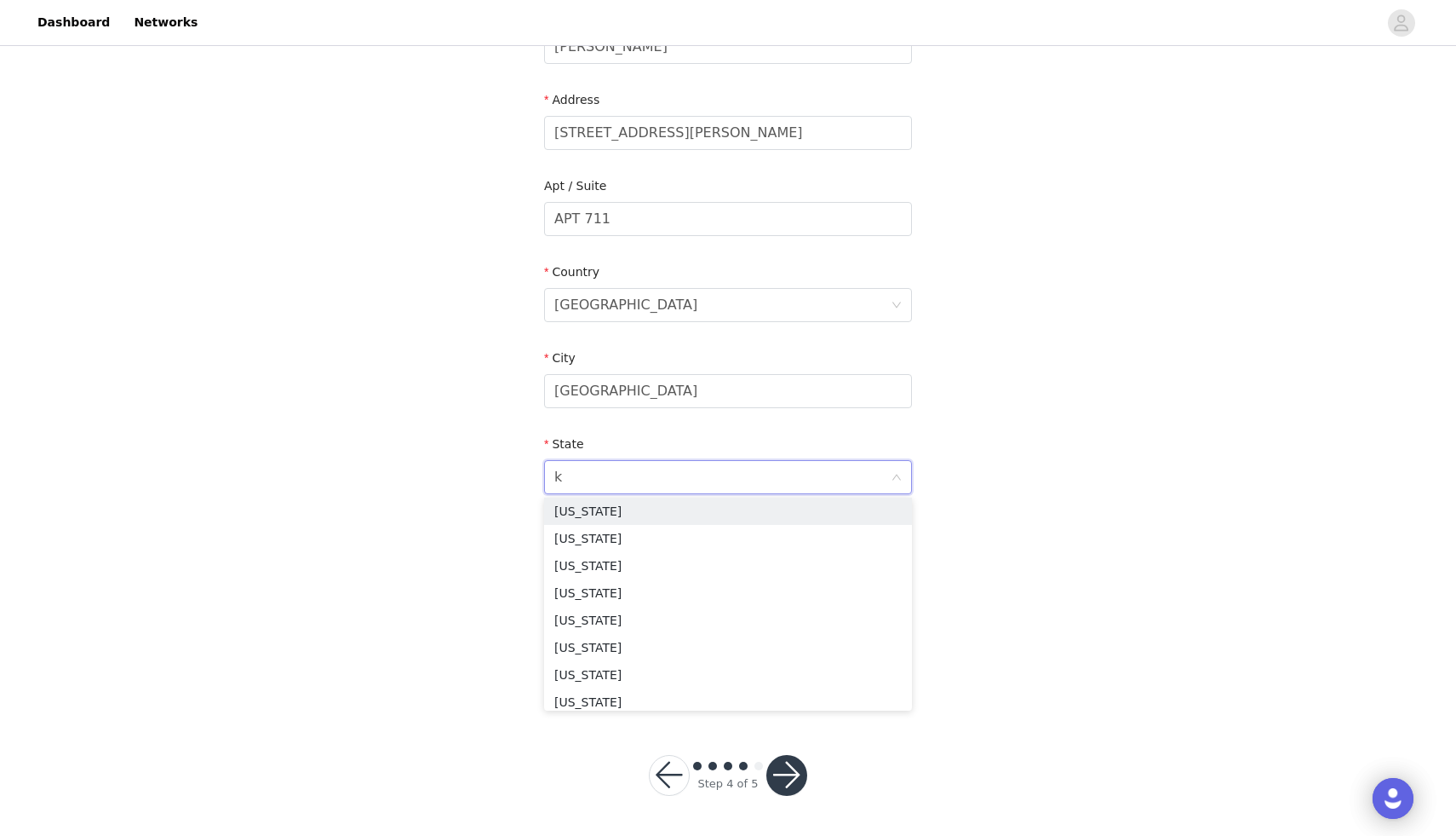
type input "ke"
click at [599, 506] on li "Kentucky" at bounding box center [728, 514] width 368 height 27
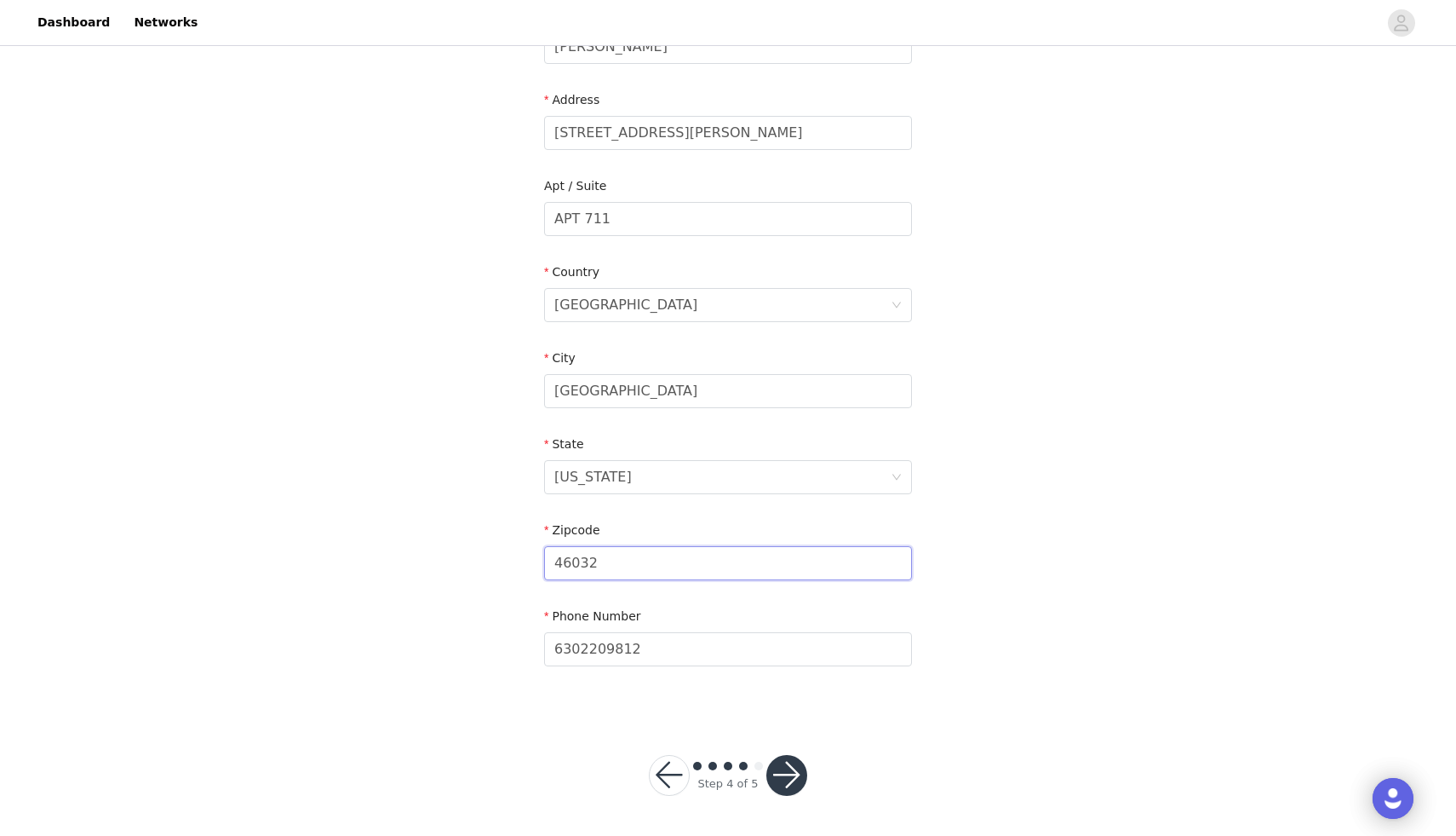
click at [595, 569] on input "46032" at bounding box center [728, 562] width 368 height 34
type input "40208"
click at [947, 500] on div "STEP 4 OF 5 Shipping Information Email kntharp06@gmail.com First Name Khayley L…" at bounding box center [728, 219] width 1456 height 990
click at [778, 770] on button "button" at bounding box center [787, 775] width 41 height 41
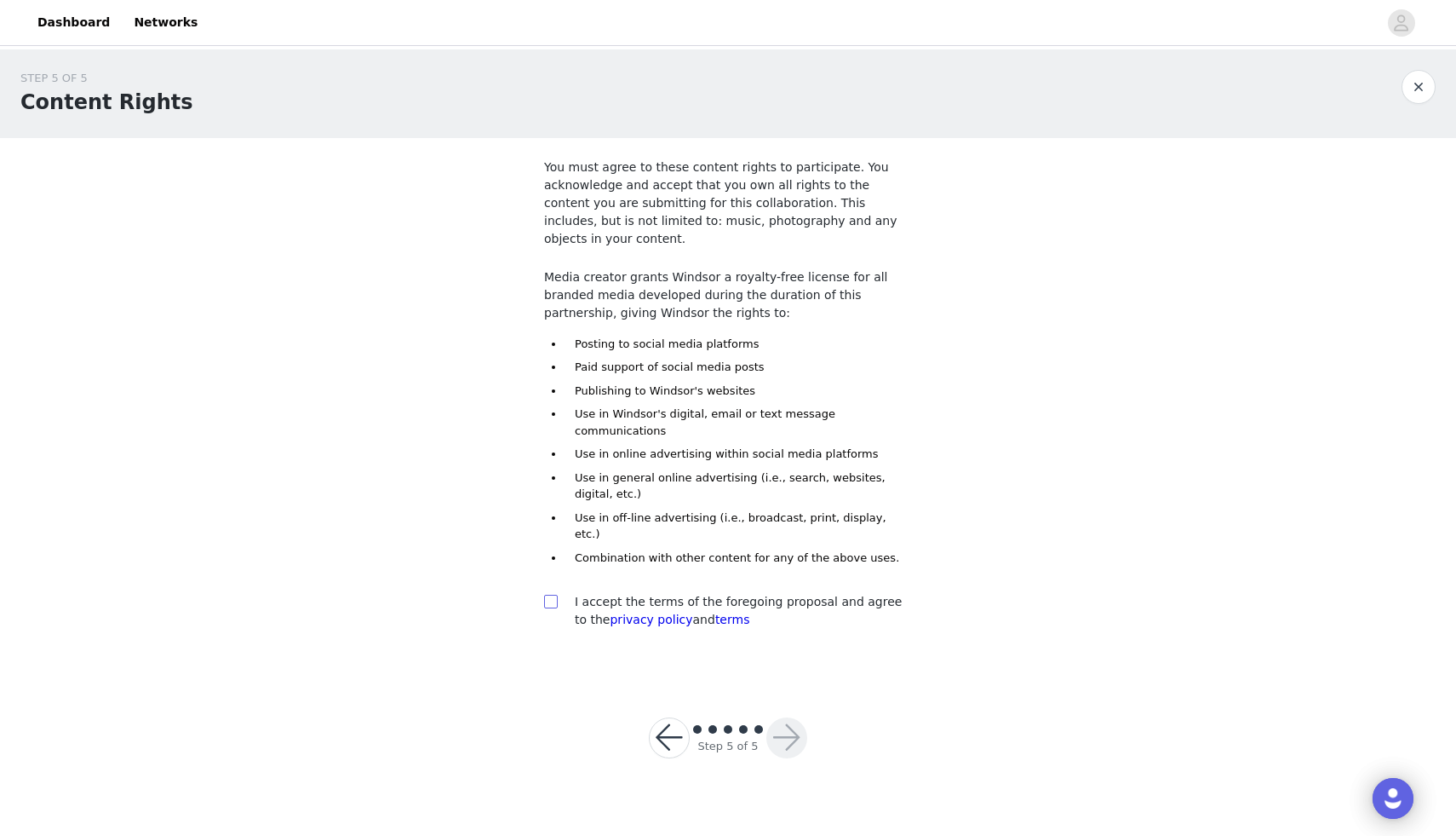
click at [549, 595] on input "checkbox" at bounding box center [551, 601] width 12 height 12
checkbox input "true"
click at [779, 717] on button "button" at bounding box center [787, 737] width 41 height 41
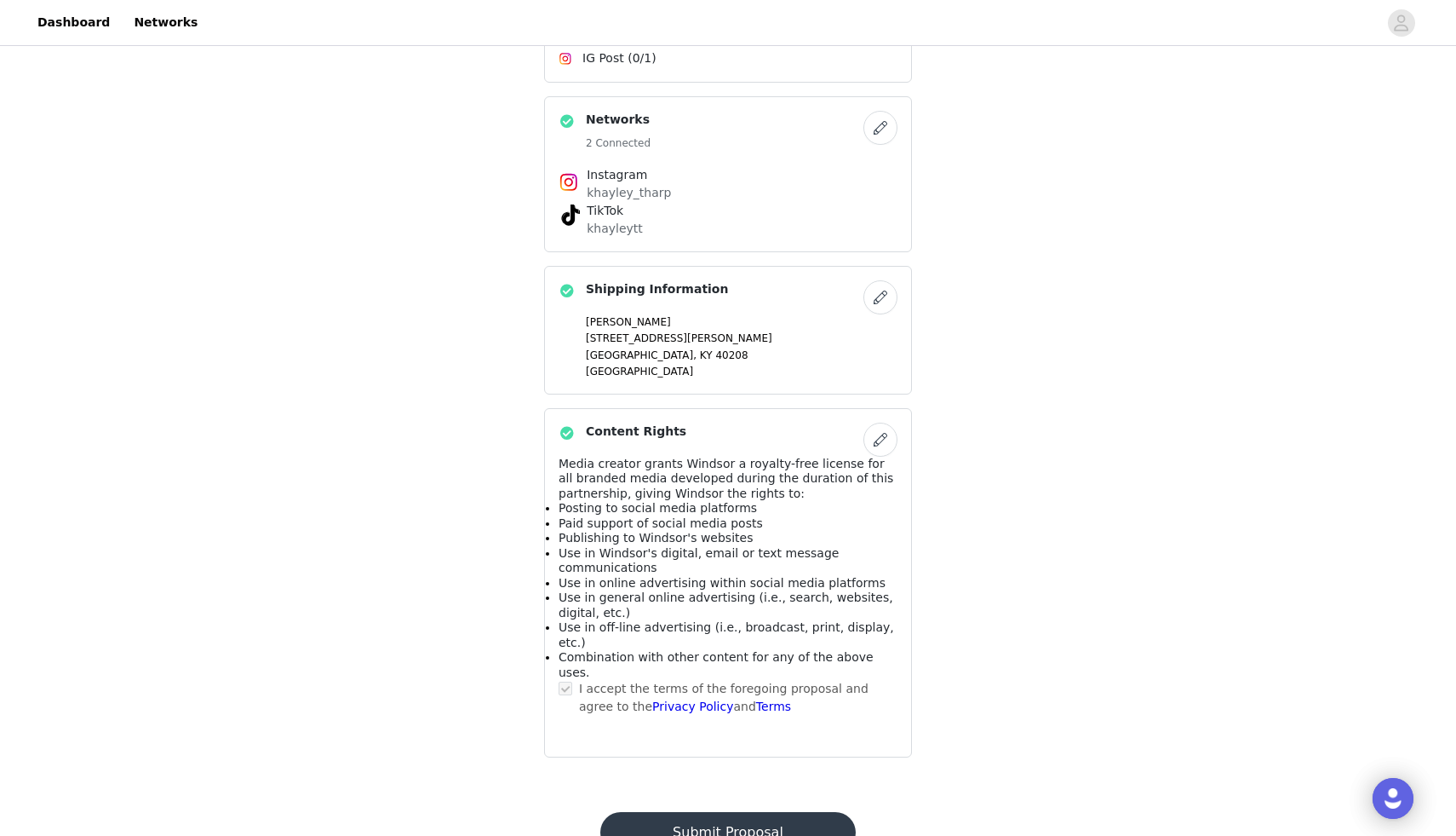
scroll to position [1211, 0]
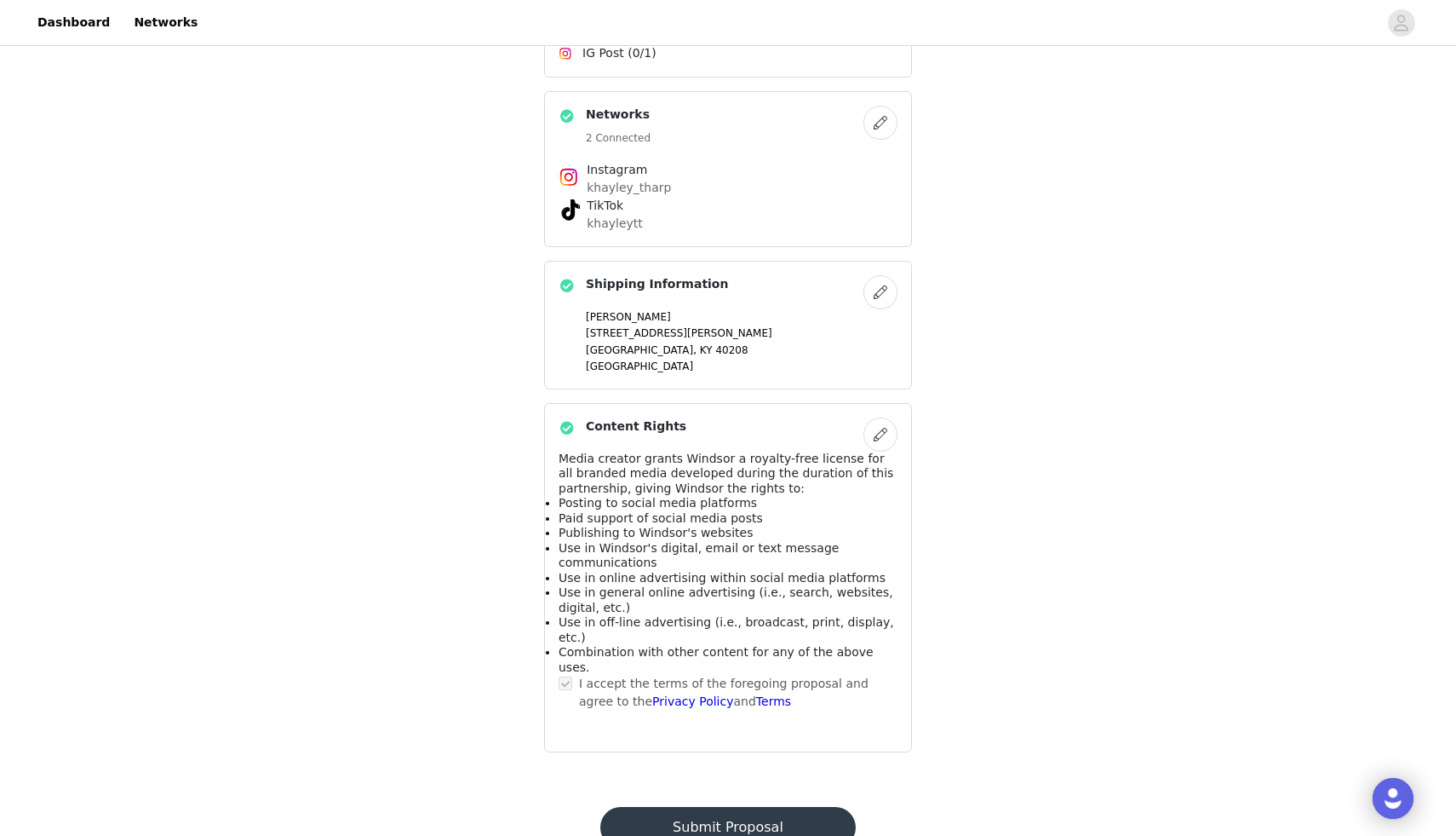
click at [774, 807] on button "Submit Proposal" at bounding box center [728, 827] width 254 height 41
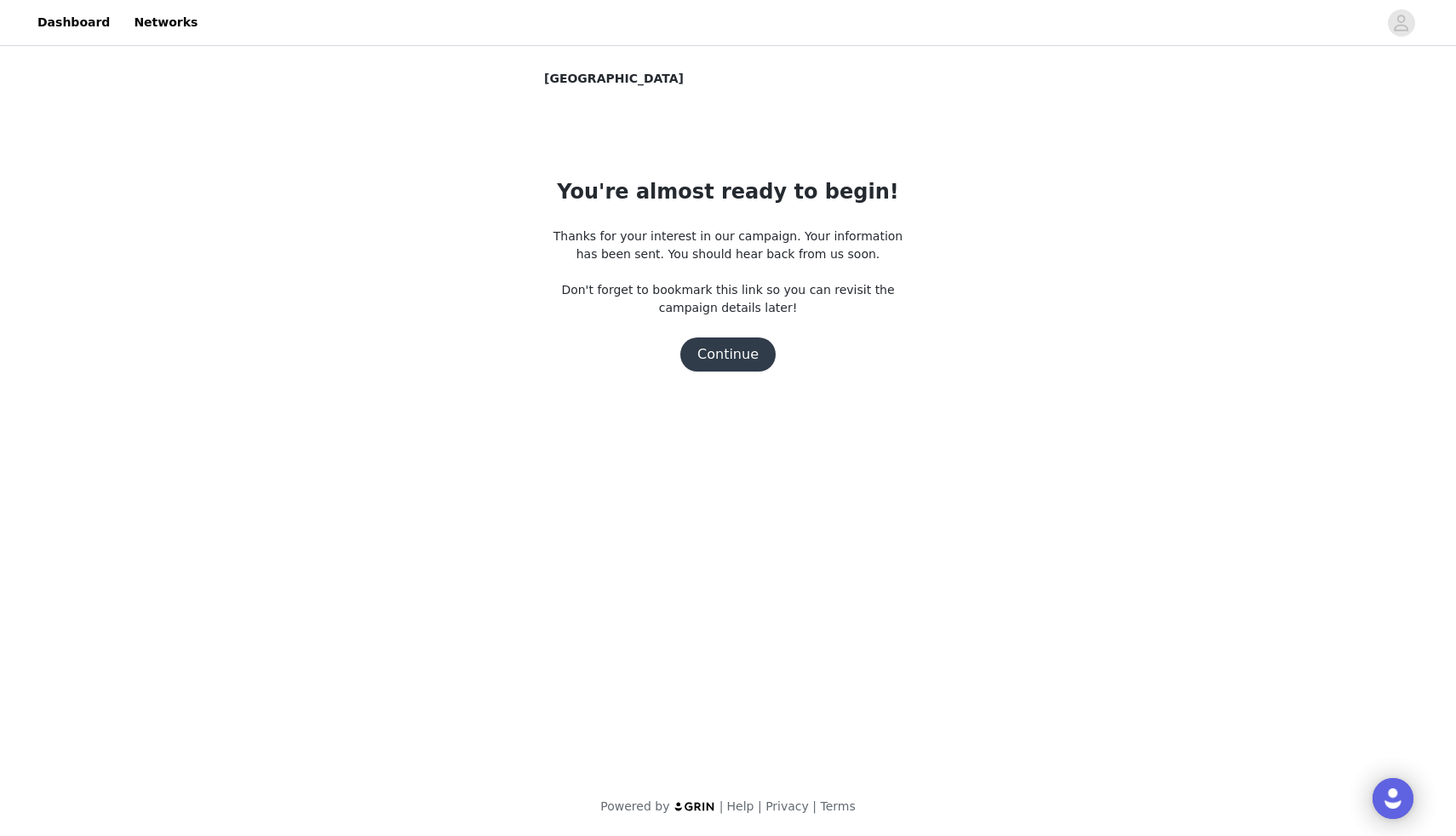
scroll to position [0, 0]
click at [718, 364] on button "Continue" at bounding box center [728, 354] width 95 height 34
click at [728, 357] on button "Continue" at bounding box center [728, 354] width 95 height 34
click at [902, 289] on p "Thanks for your interest in our campaign. Your information has been sent. You s…" at bounding box center [728, 272] width 368 height 90
